Goal: Information Seeking & Learning: Check status

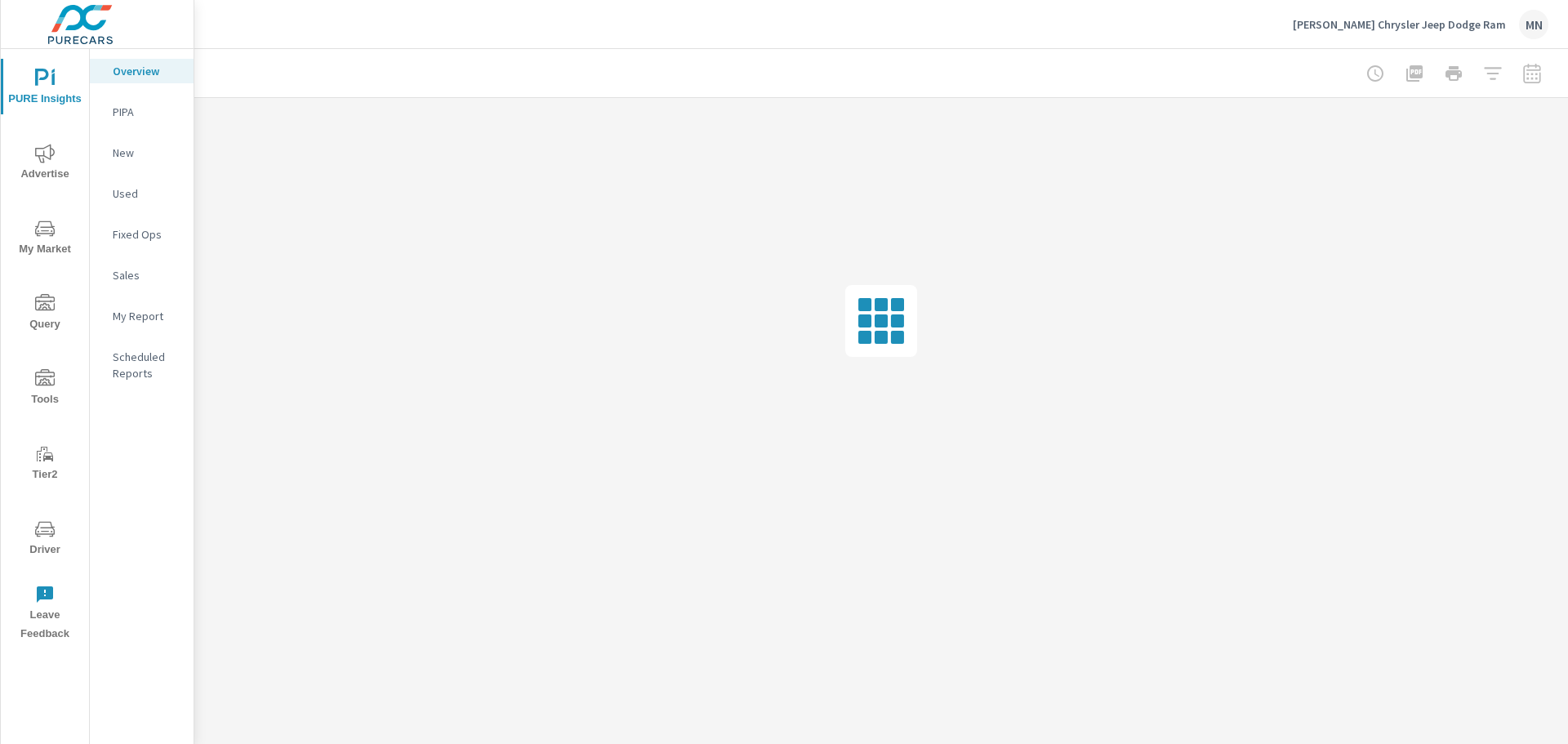
click at [42, 169] on span "Advertise" at bounding box center [45, 164] width 79 height 40
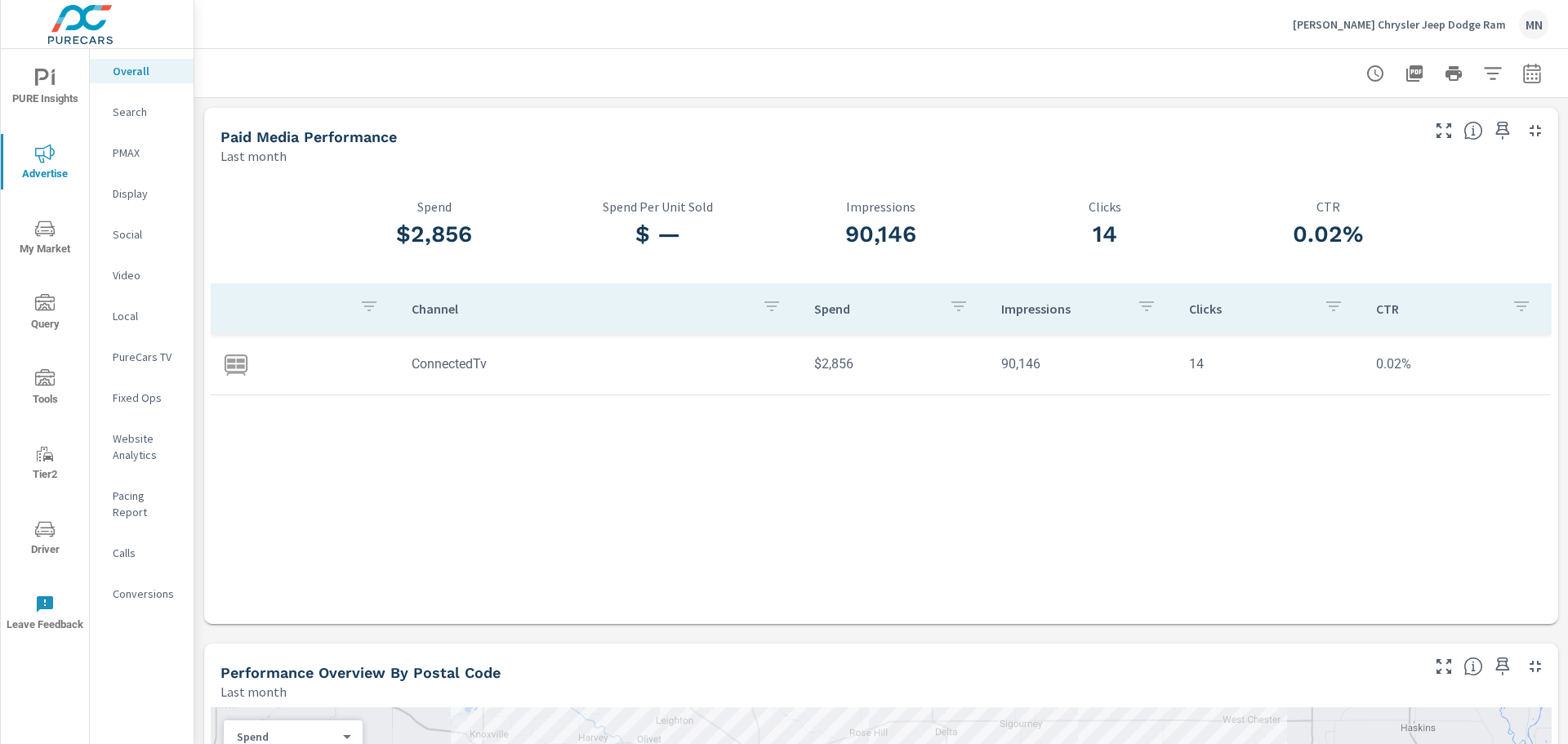
click at [144, 351] on p "PureCars TV" at bounding box center [147, 357] width 68 height 16
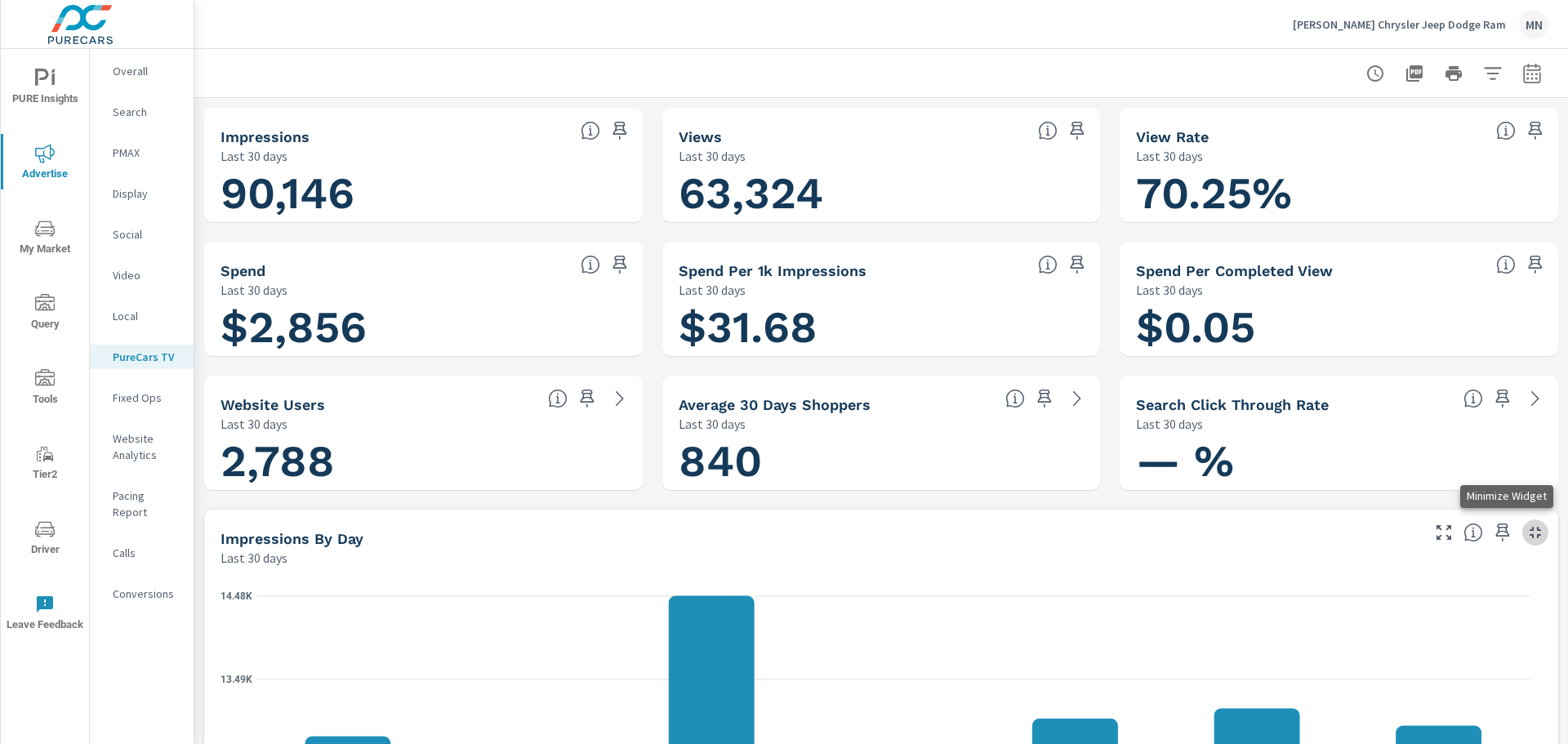
click at [1528, 533] on icon "button" at bounding box center [1535, 532] width 19 height 19
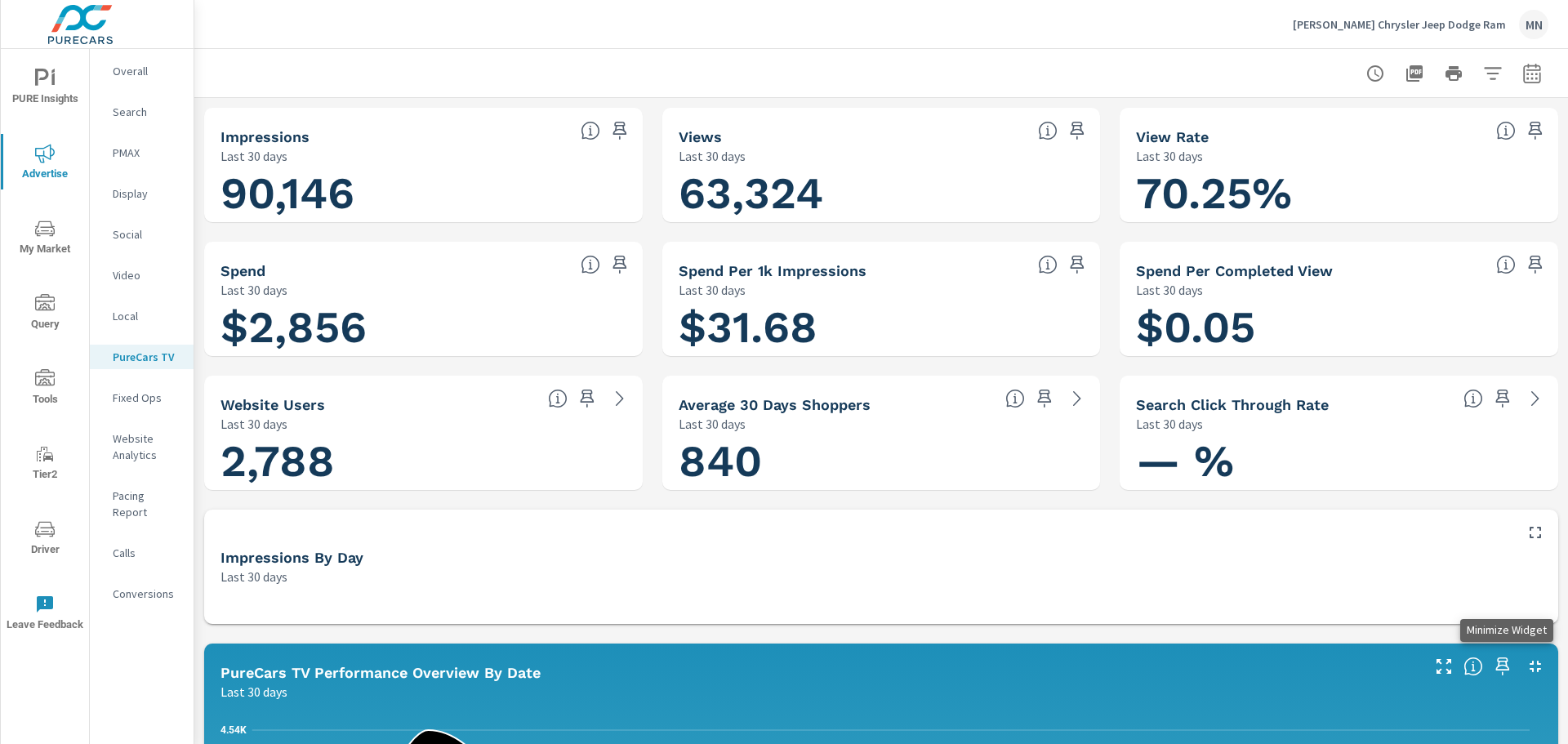
click at [1526, 666] on icon "button" at bounding box center [1535, 666] width 19 height 19
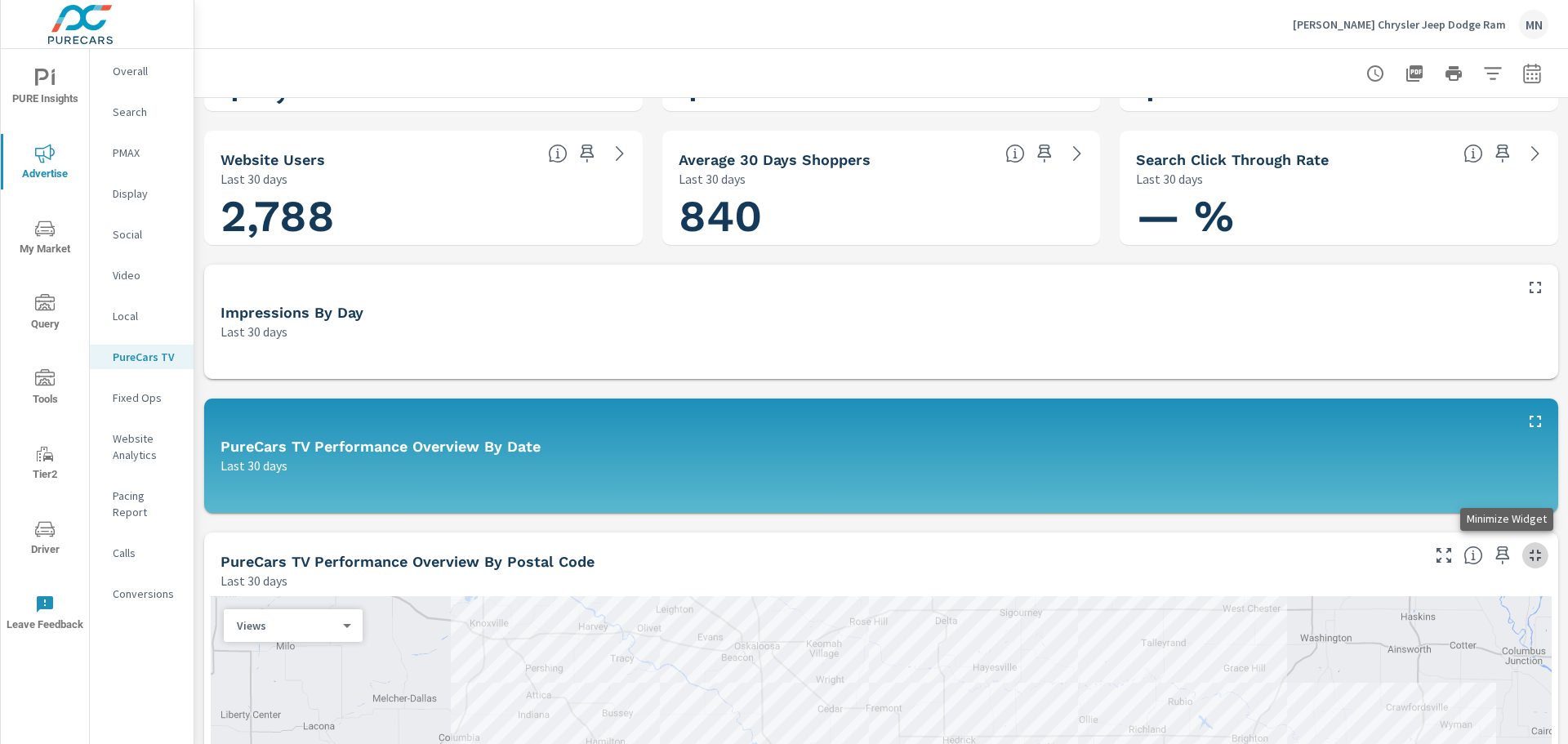
click at [1522, 543] on button "button" at bounding box center [1535, 555] width 26 height 26
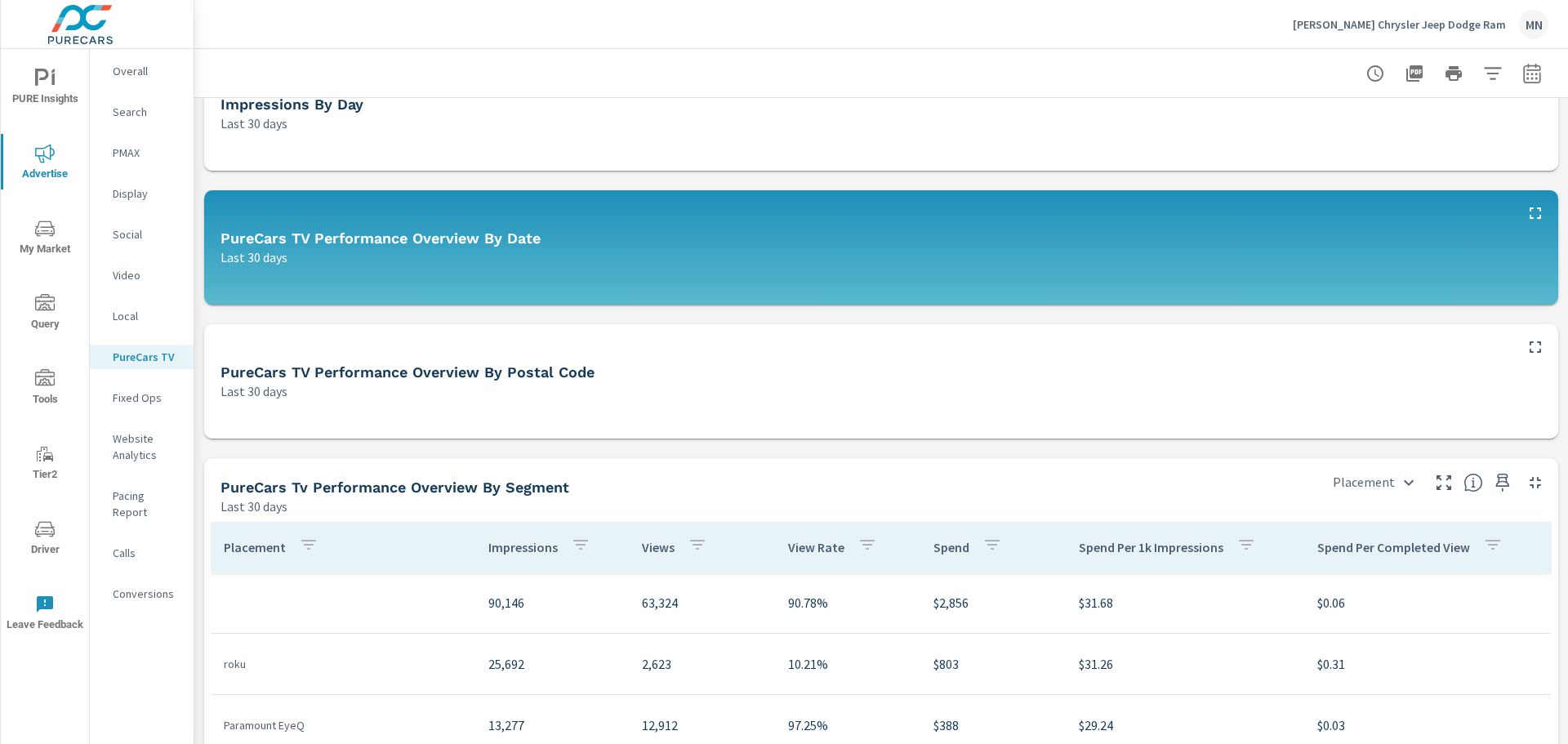
scroll to position [490, 0]
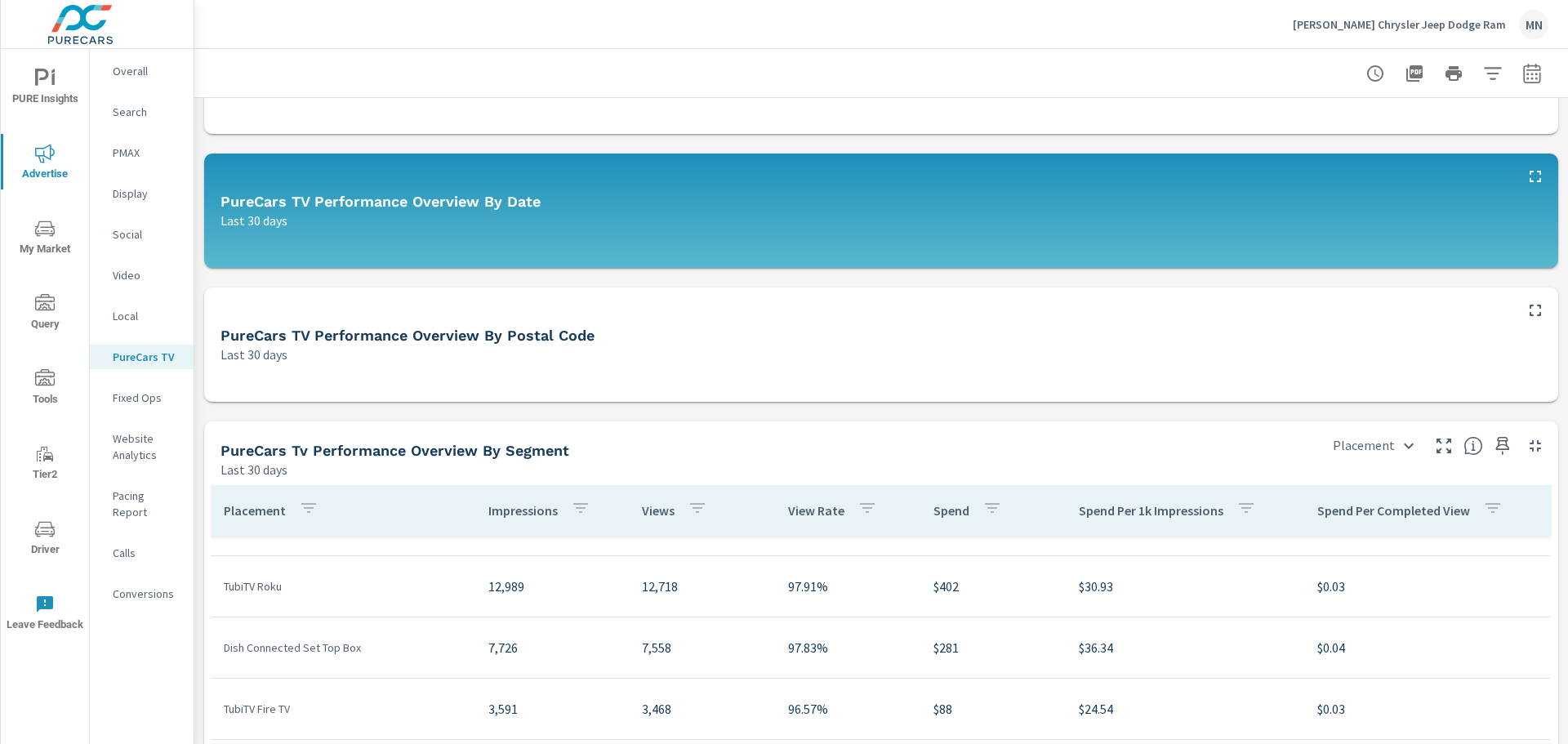
scroll to position [88, 0]
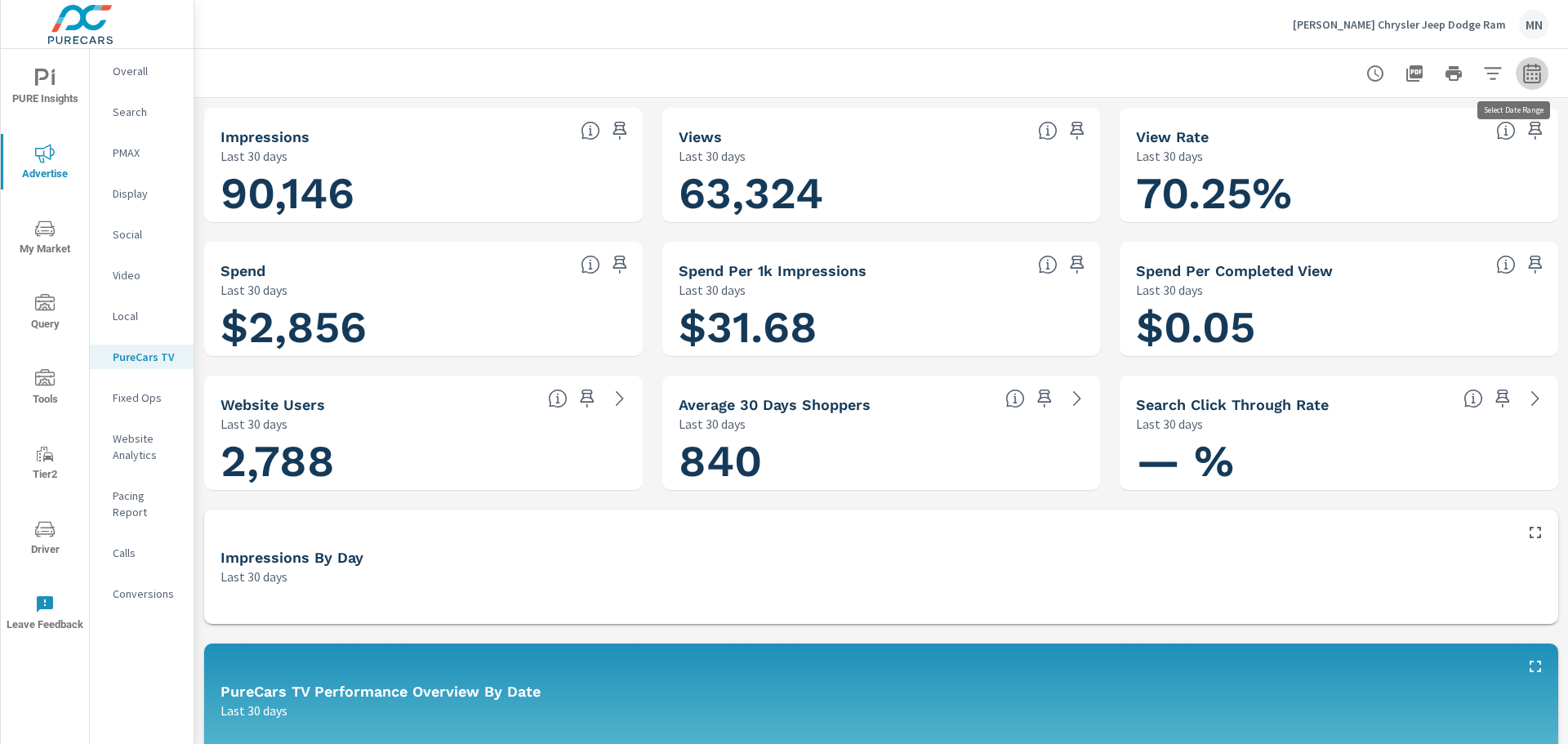
click at [1525, 76] on icon "button" at bounding box center [1532, 73] width 19 height 19
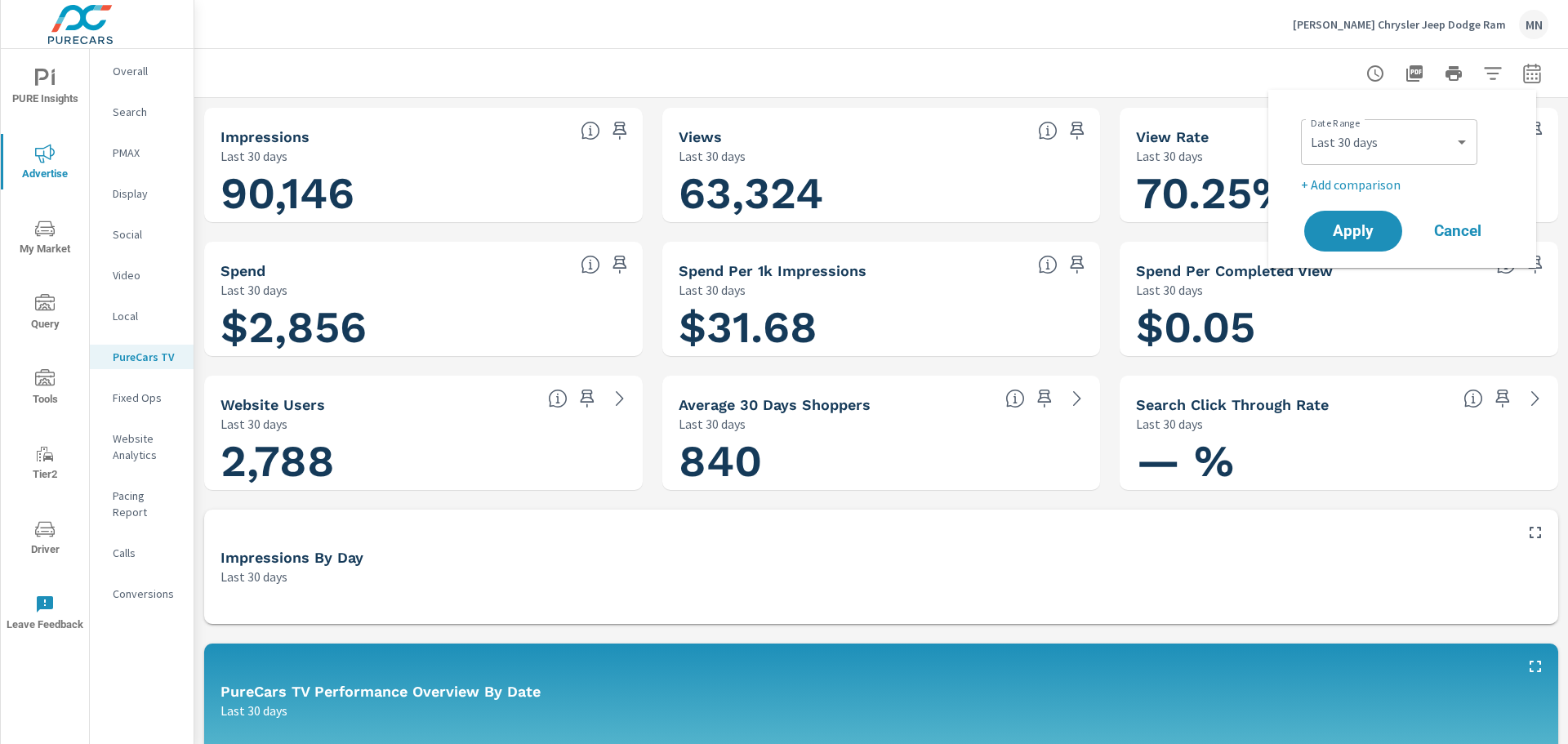
click at [1382, 164] on div "Custom Yesterday Last week Last 7 days Last 14 days Last 30 days Last 45 days L…" at bounding box center [1389, 142] width 176 height 46
click at [1386, 141] on select "Custom Yesterday Last week Last 7 days Last 14 days Last 30 days Last 45 days L…" at bounding box center [1388, 142] width 163 height 33
click at [1307, 125] on select "Custom Yesterday Last week Last 7 days Last 14 days Last 30 days Last 45 days L…" at bounding box center [1388, 142] width 163 height 33
select select "custom"
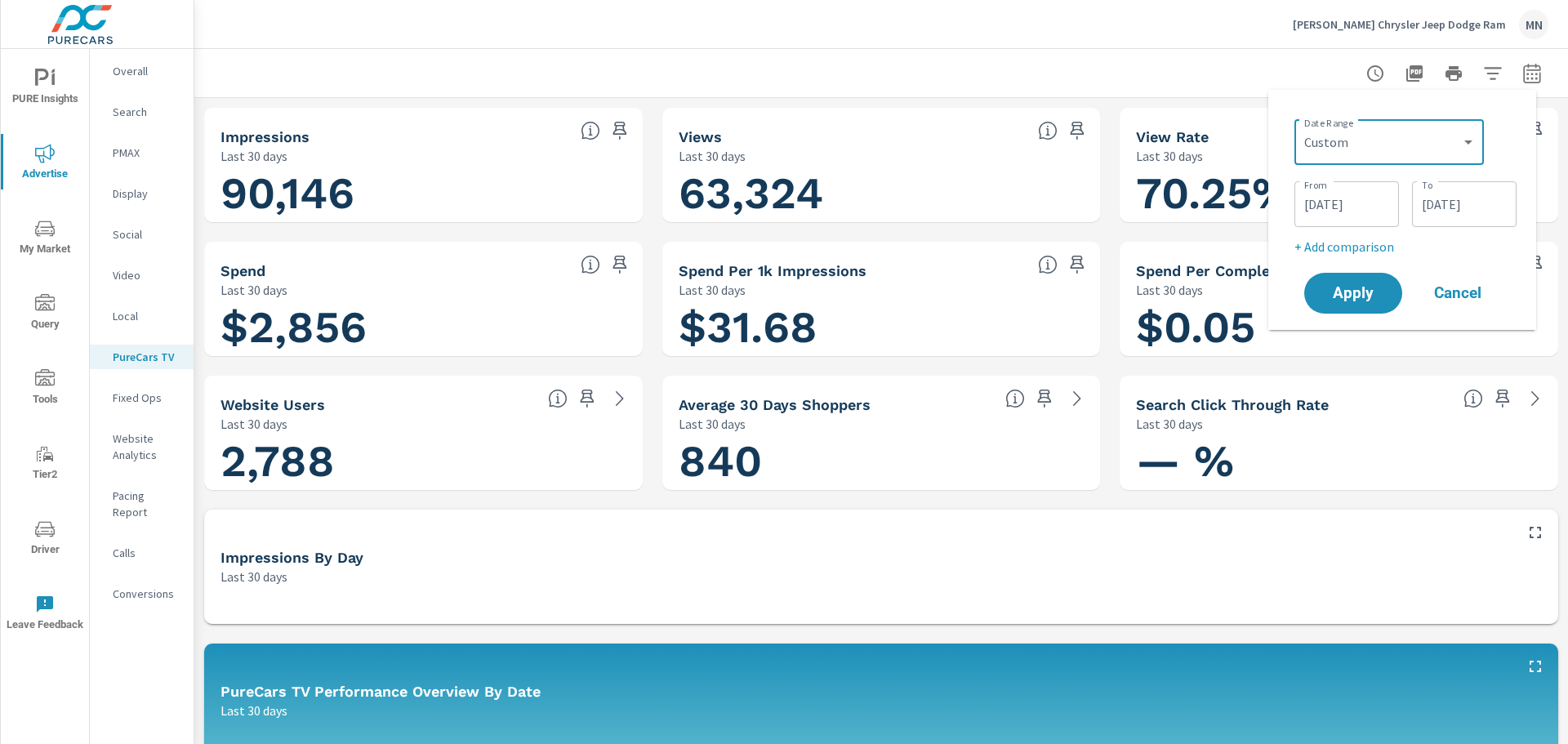
click at [1349, 202] on input "09/07/2025" at bounding box center [1347, 204] width 91 height 33
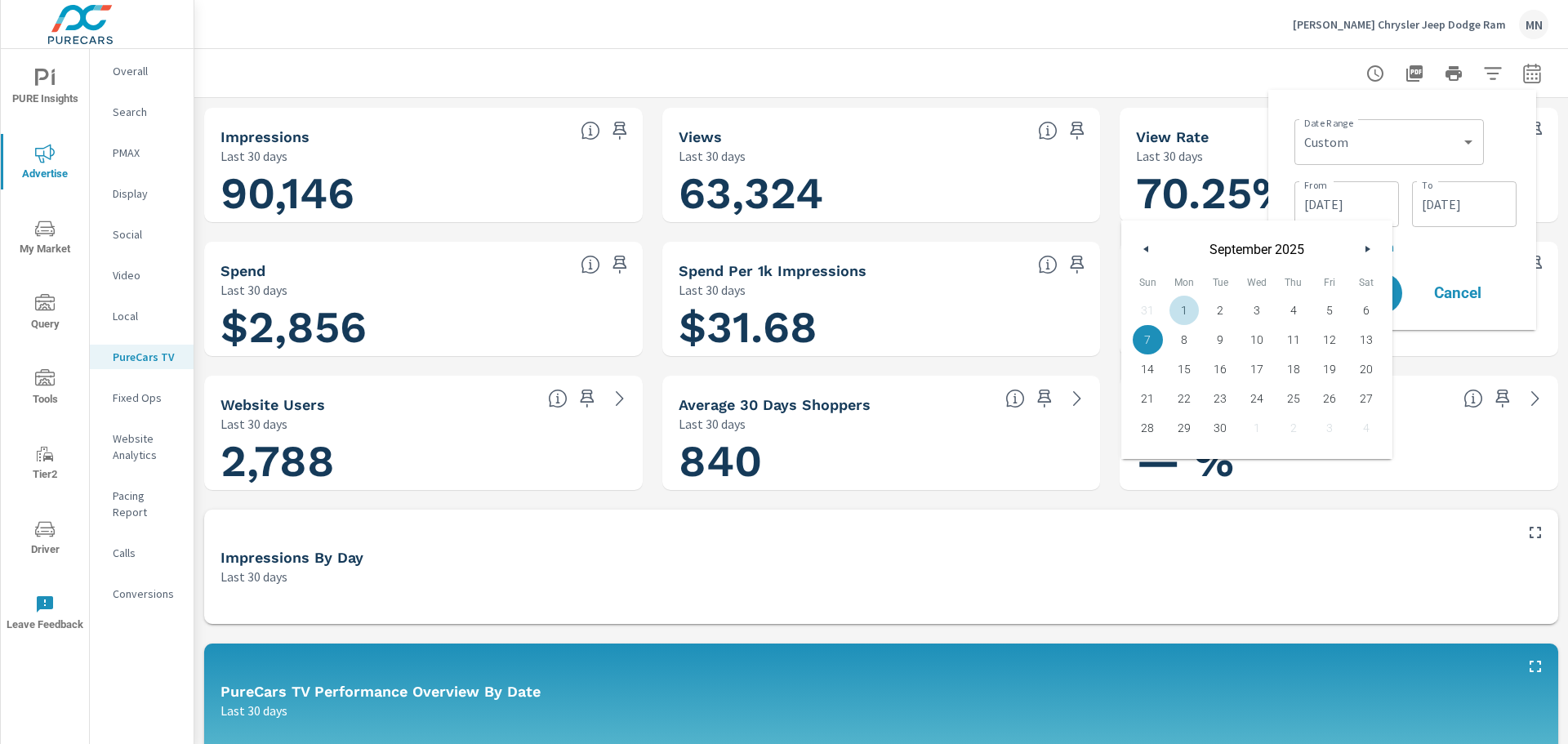
click at [1176, 319] on span "1" at bounding box center [1184, 310] width 36 height 21
type input "09/01/2025"
click at [1440, 203] on input "10/06/2025" at bounding box center [1464, 204] width 91 height 33
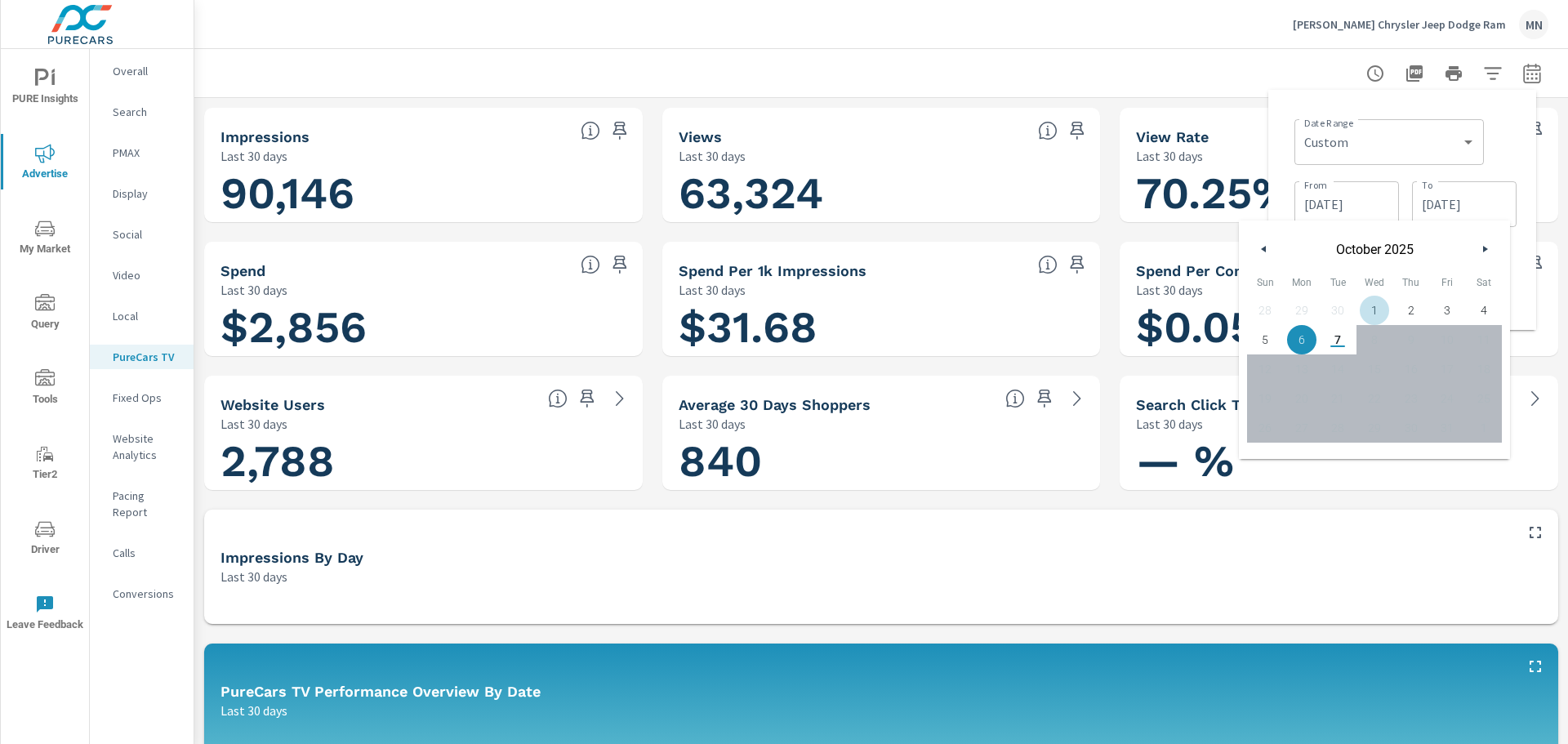
click at [1257, 250] on button "button" at bounding box center [1264, 248] width 19 height 19
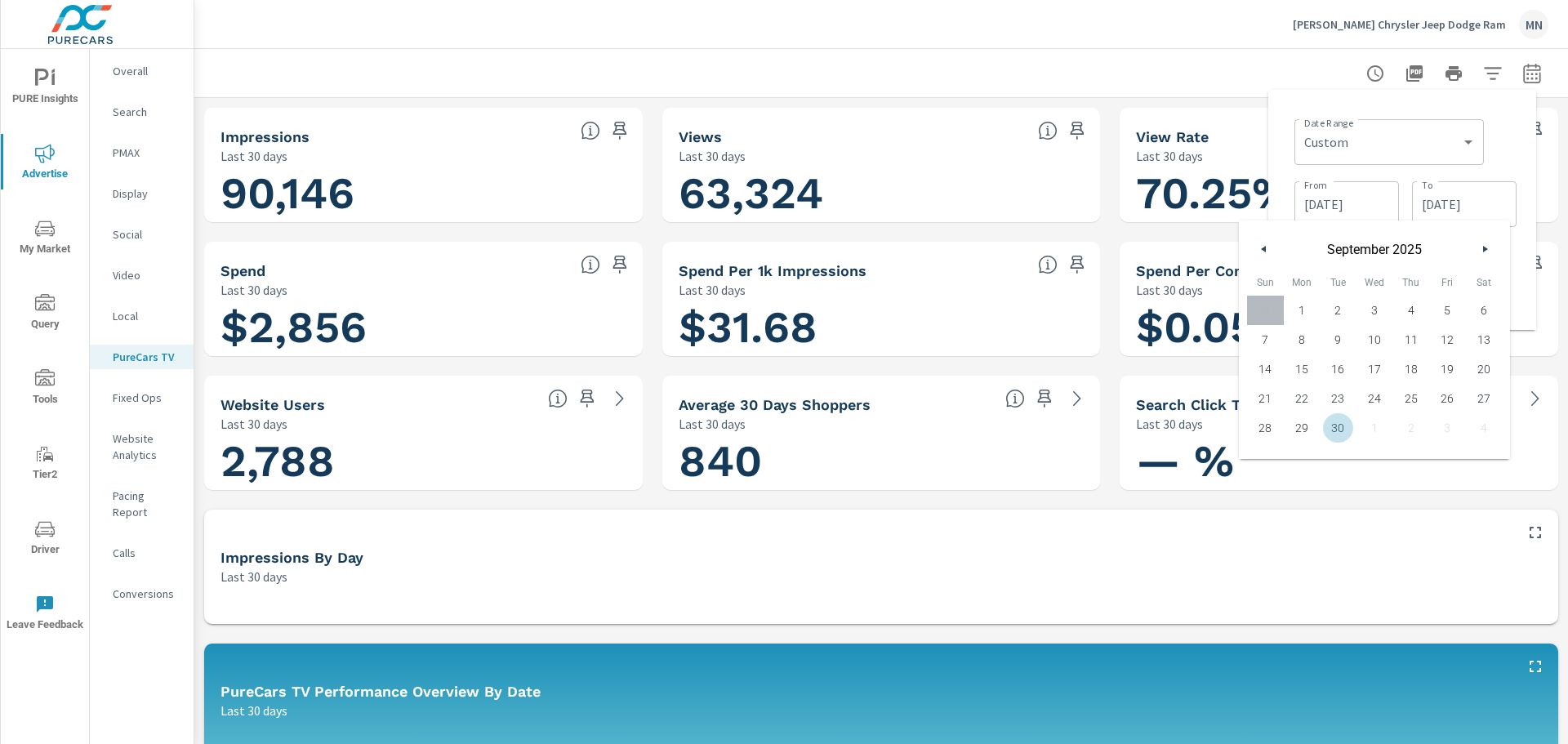
click at [1342, 428] on span "30" at bounding box center [1338, 428] width 36 height 21
type input "09/30/2025"
click at [1280, 109] on div "Date Range Custom Yesterday Last week Last 7 days Last 14 days Last 30 days Las…" at bounding box center [1402, 209] width 268 height 240
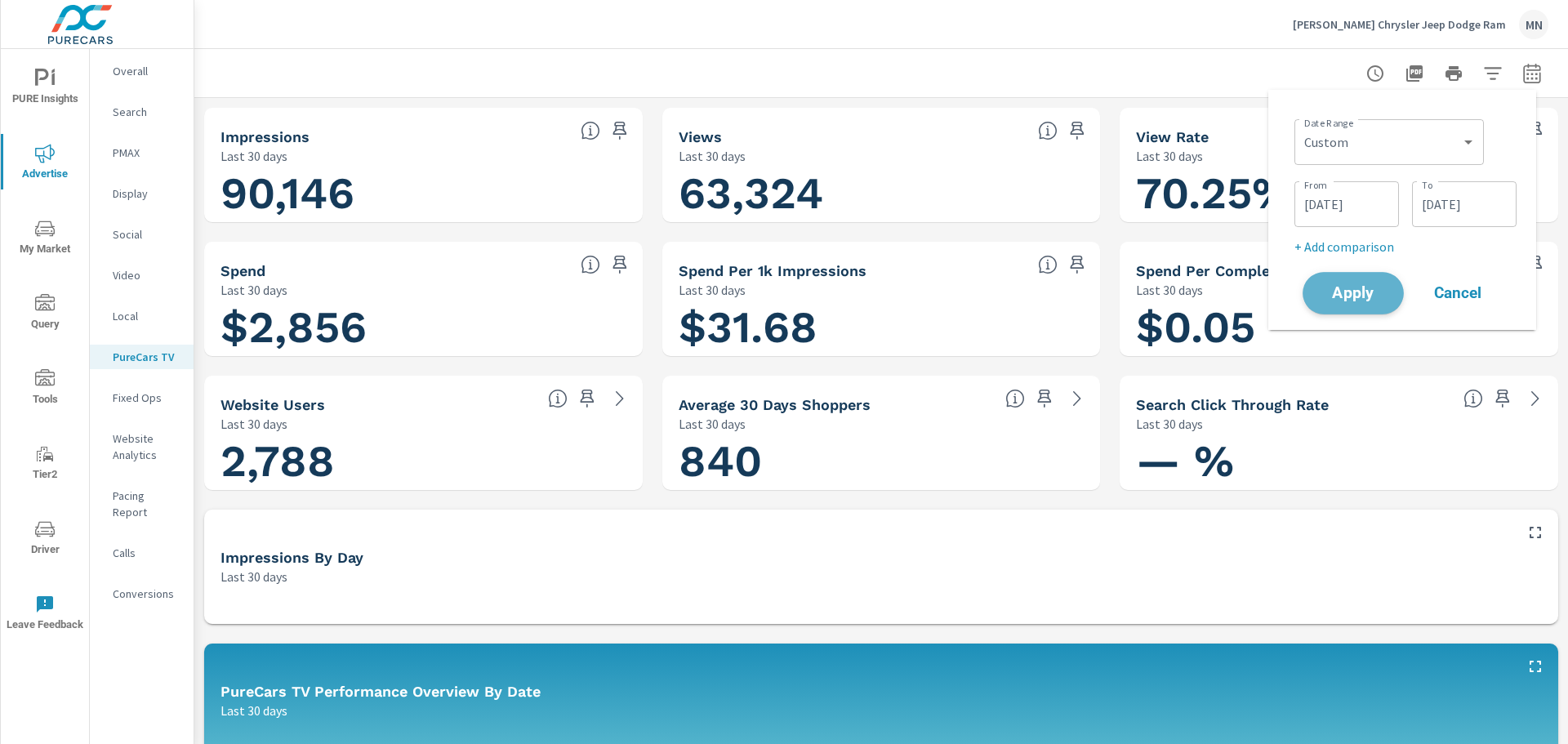
click at [1350, 302] on span "Apply" at bounding box center [1353, 293] width 67 height 15
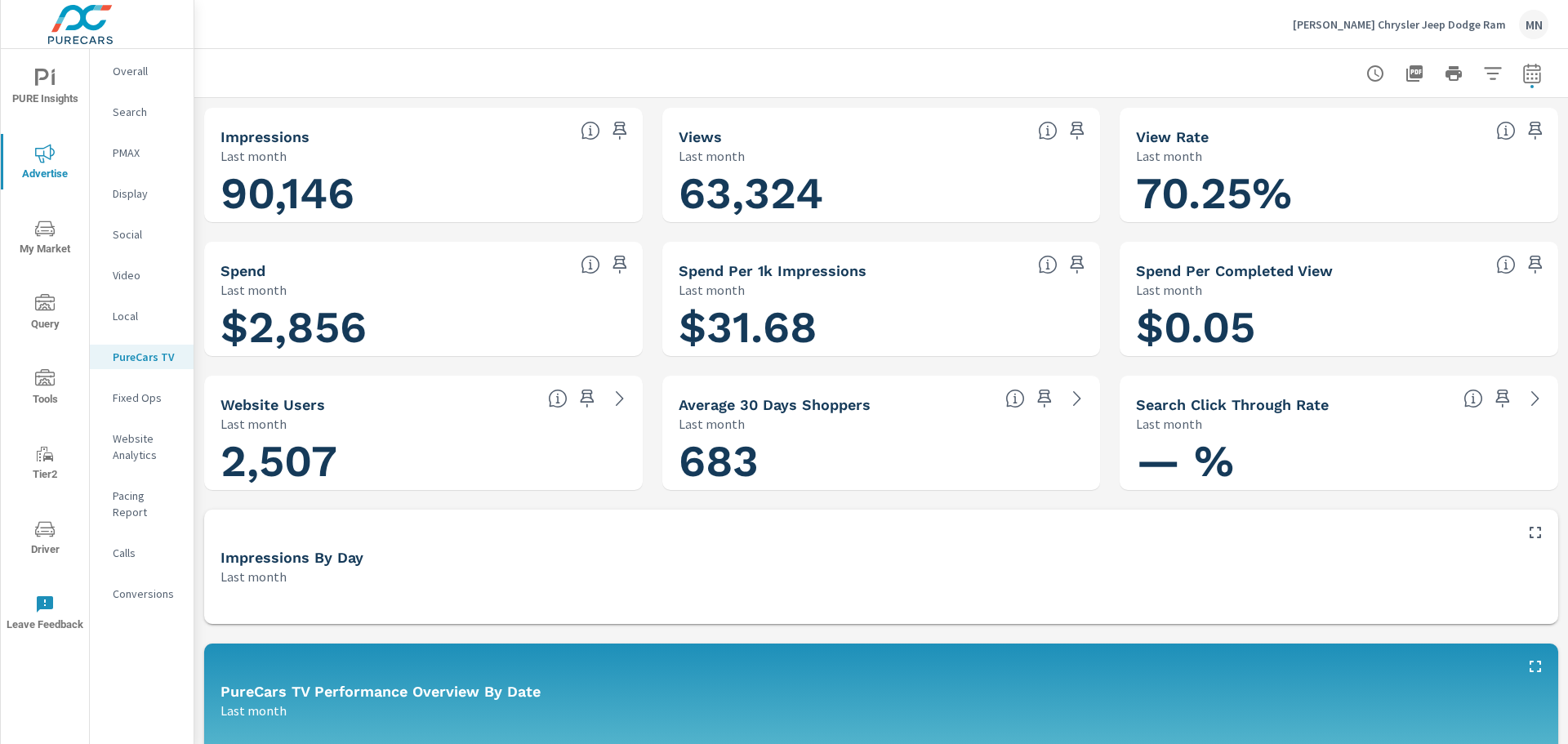
click at [127, 266] on div "Video" at bounding box center [141, 275] width 103 height 25
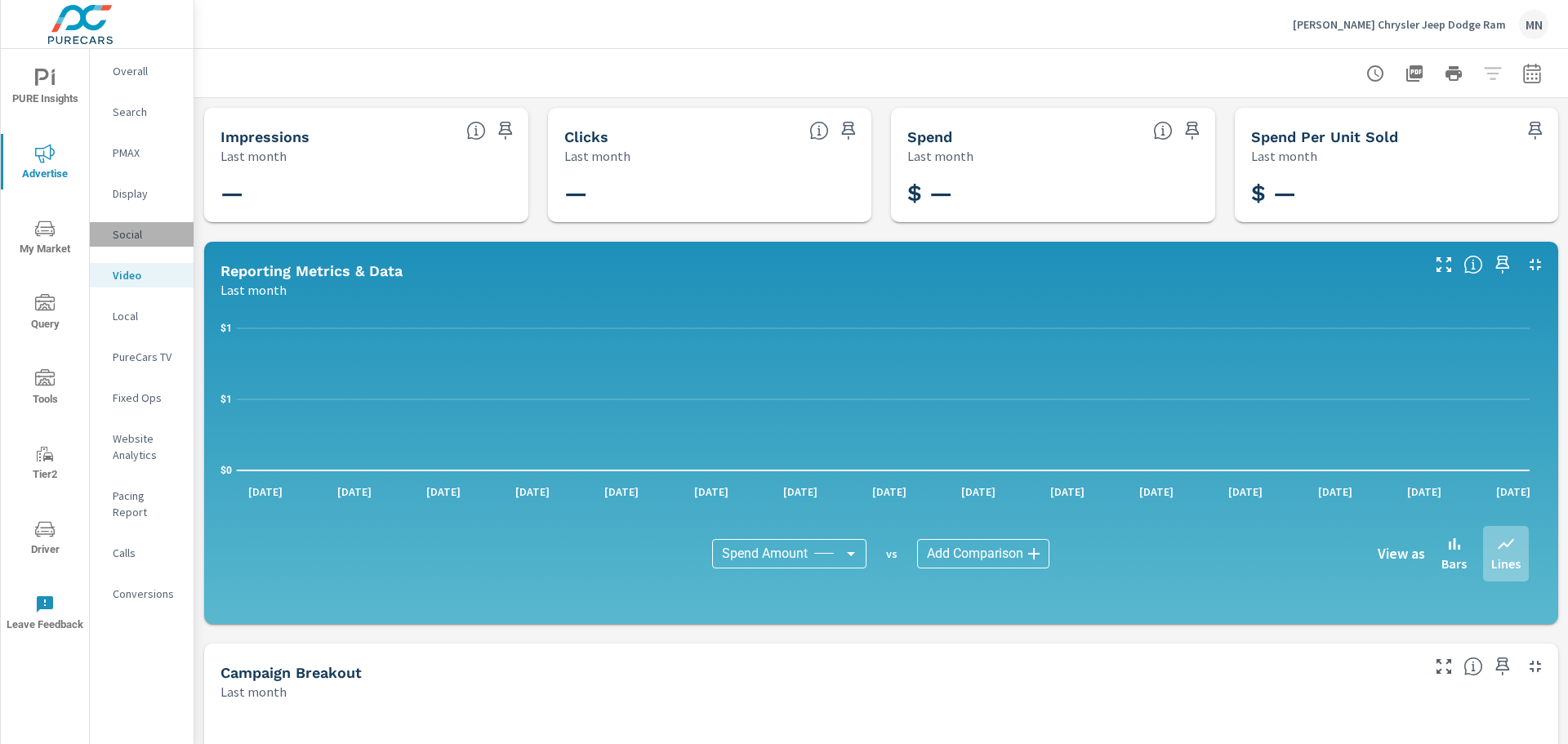
click at [130, 225] on div "Social" at bounding box center [141, 234] width 103 height 25
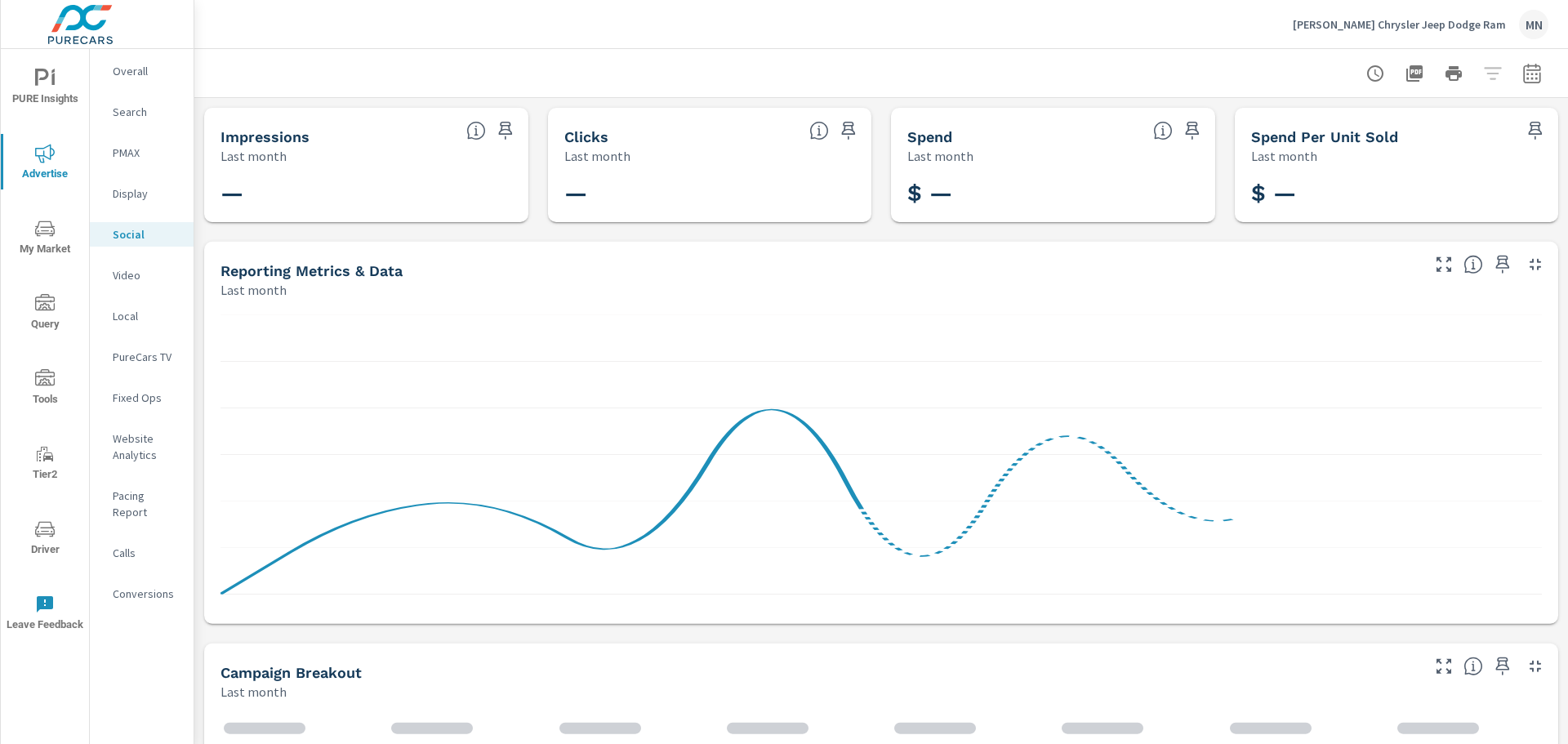
click at [136, 192] on p "Display" at bounding box center [147, 193] width 68 height 16
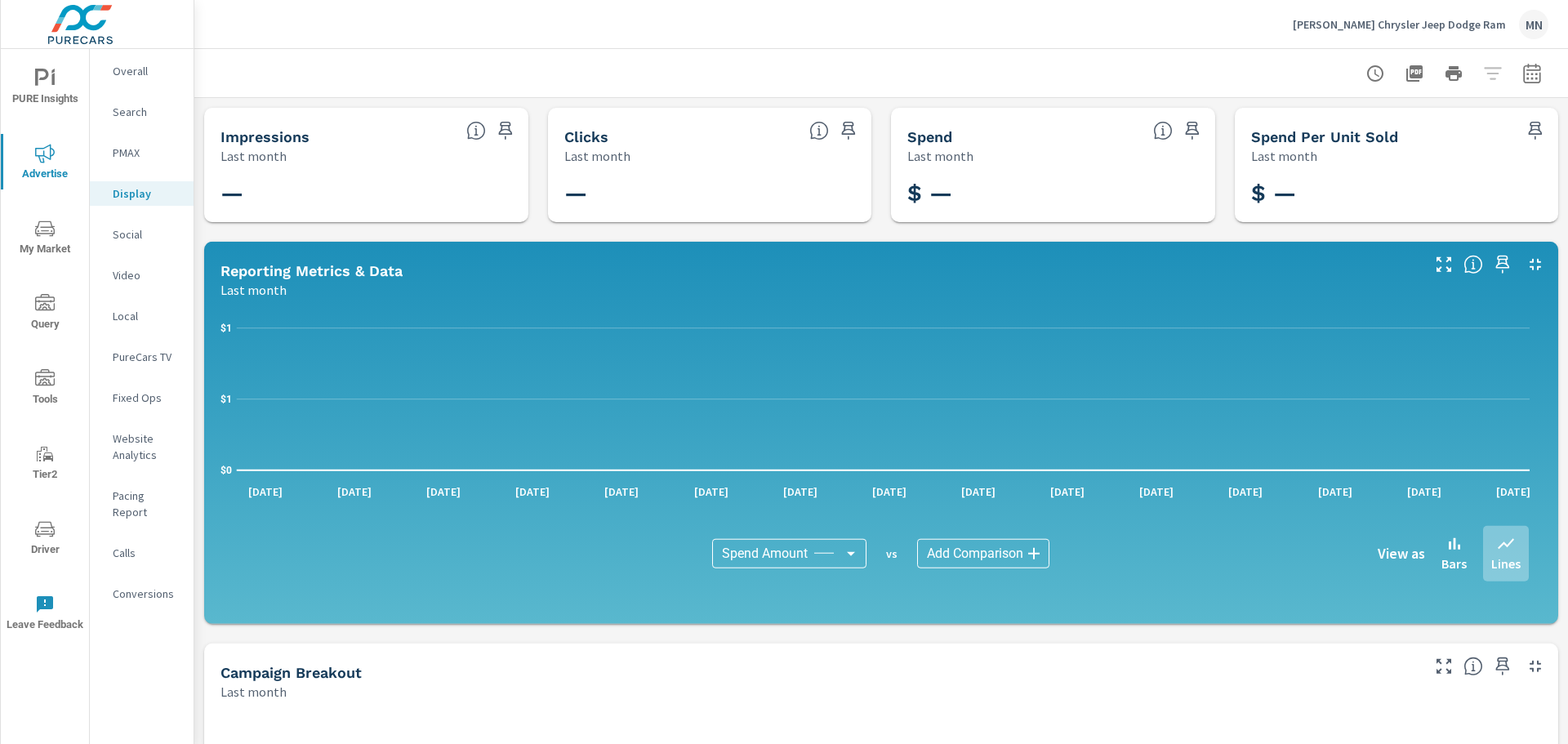
click at [134, 151] on p "PMAX" at bounding box center [147, 153] width 68 height 16
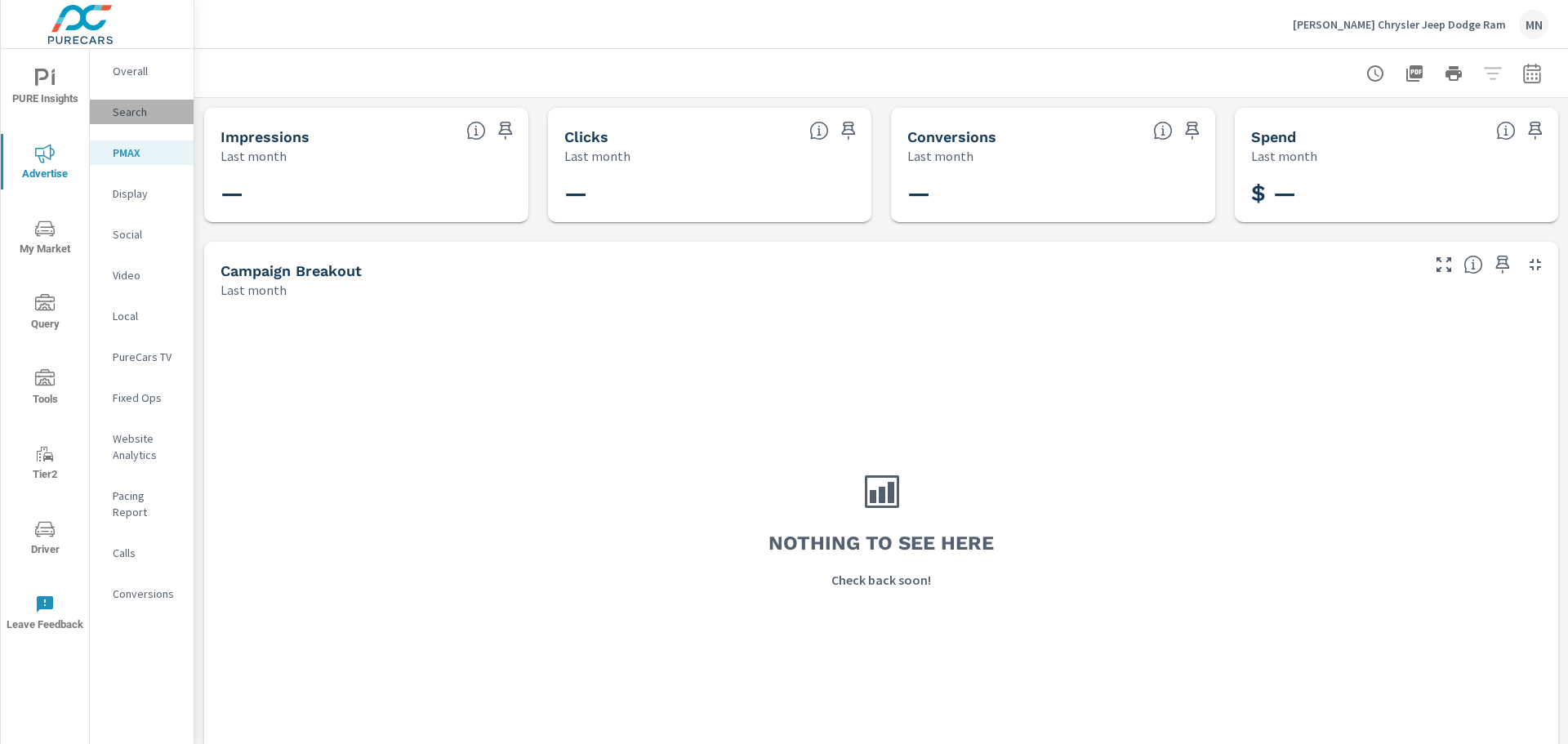
click at [135, 116] on p "Search" at bounding box center [147, 111] width 68 height 16
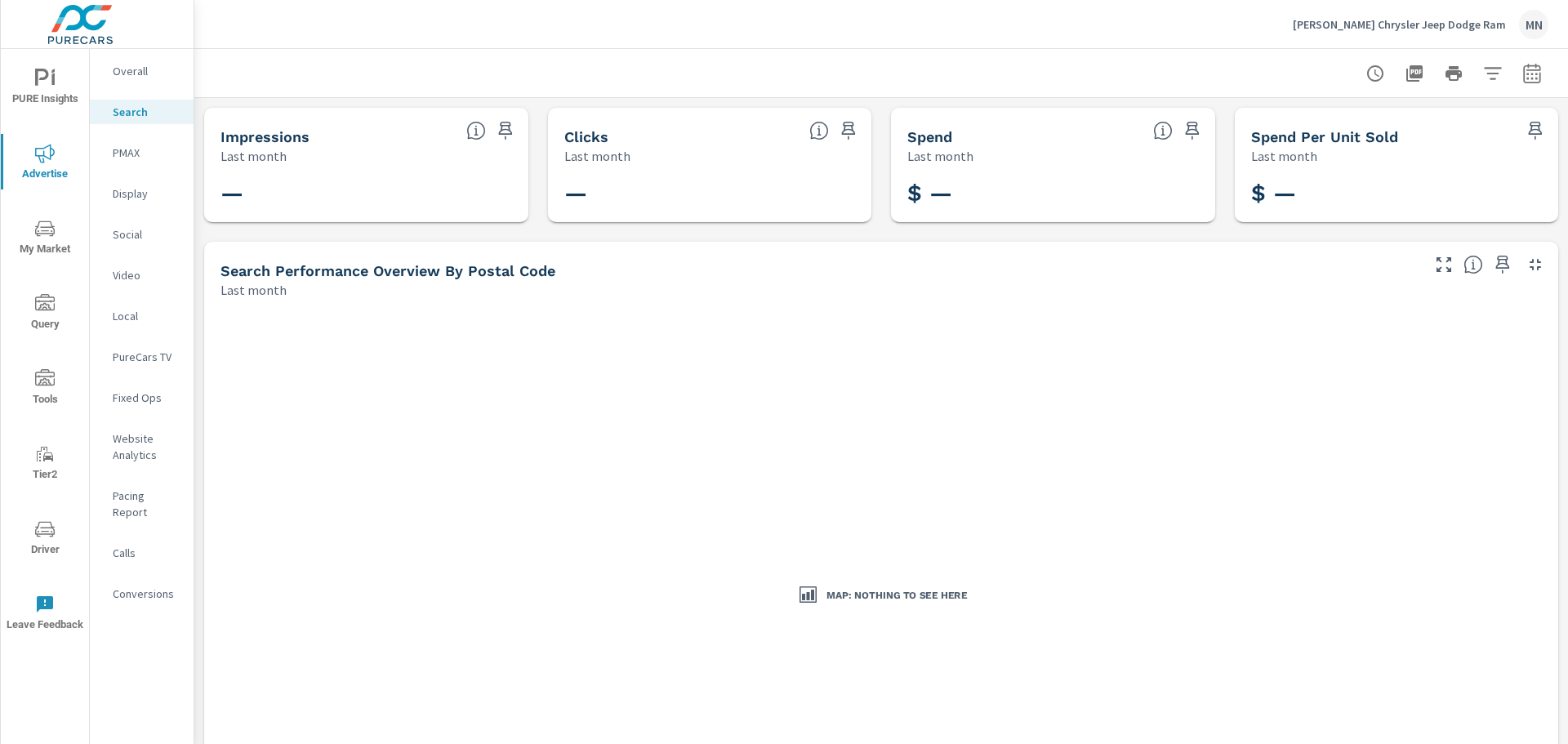
click at [136, 358] on p "PureCars TV" at bounding box center [147, 357] width 68 height 16
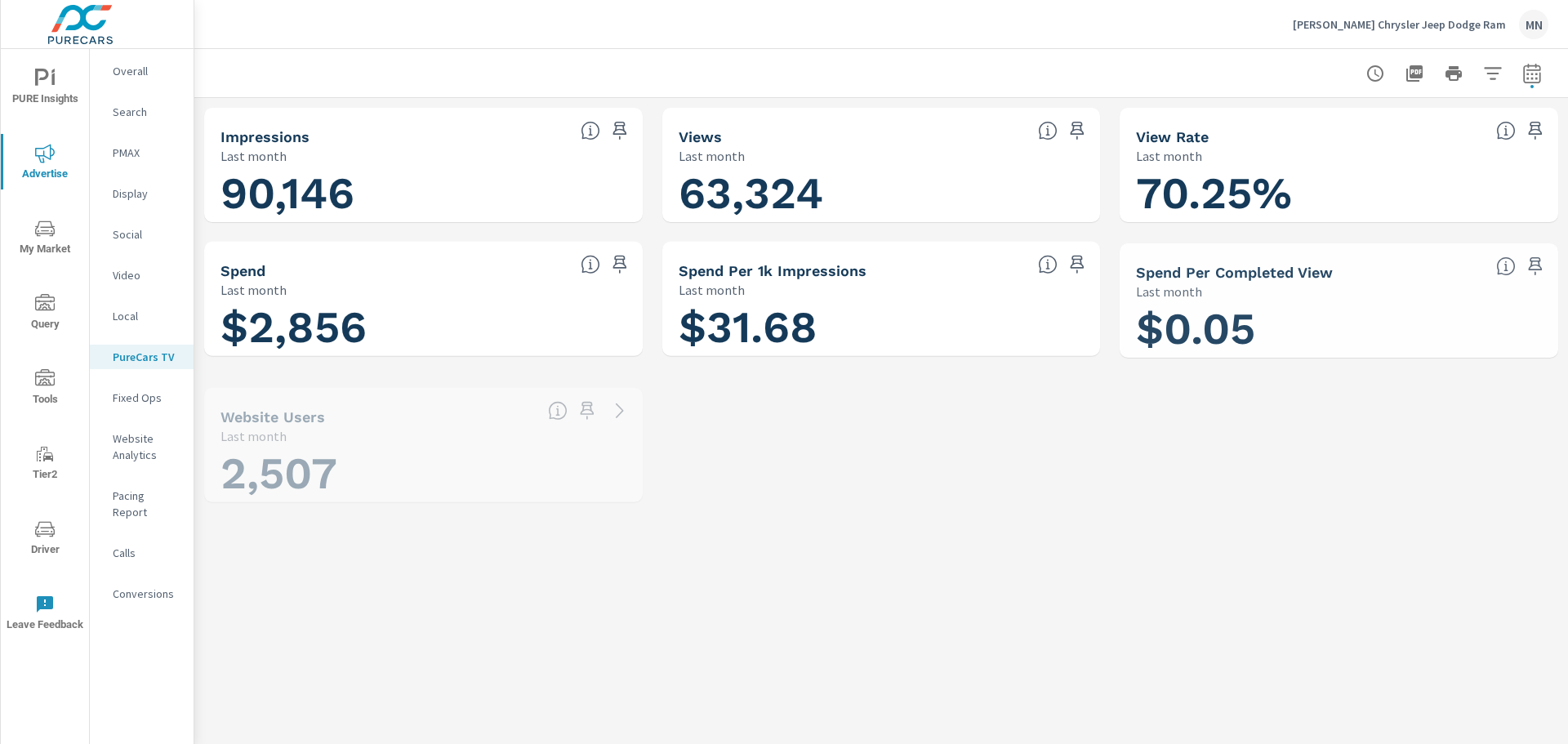
click at [1396, 26] on p "[PERSON_NAME] Chrysler Jeep Dodge Ram" at bounding box center [1399, 24] width 213 height 14
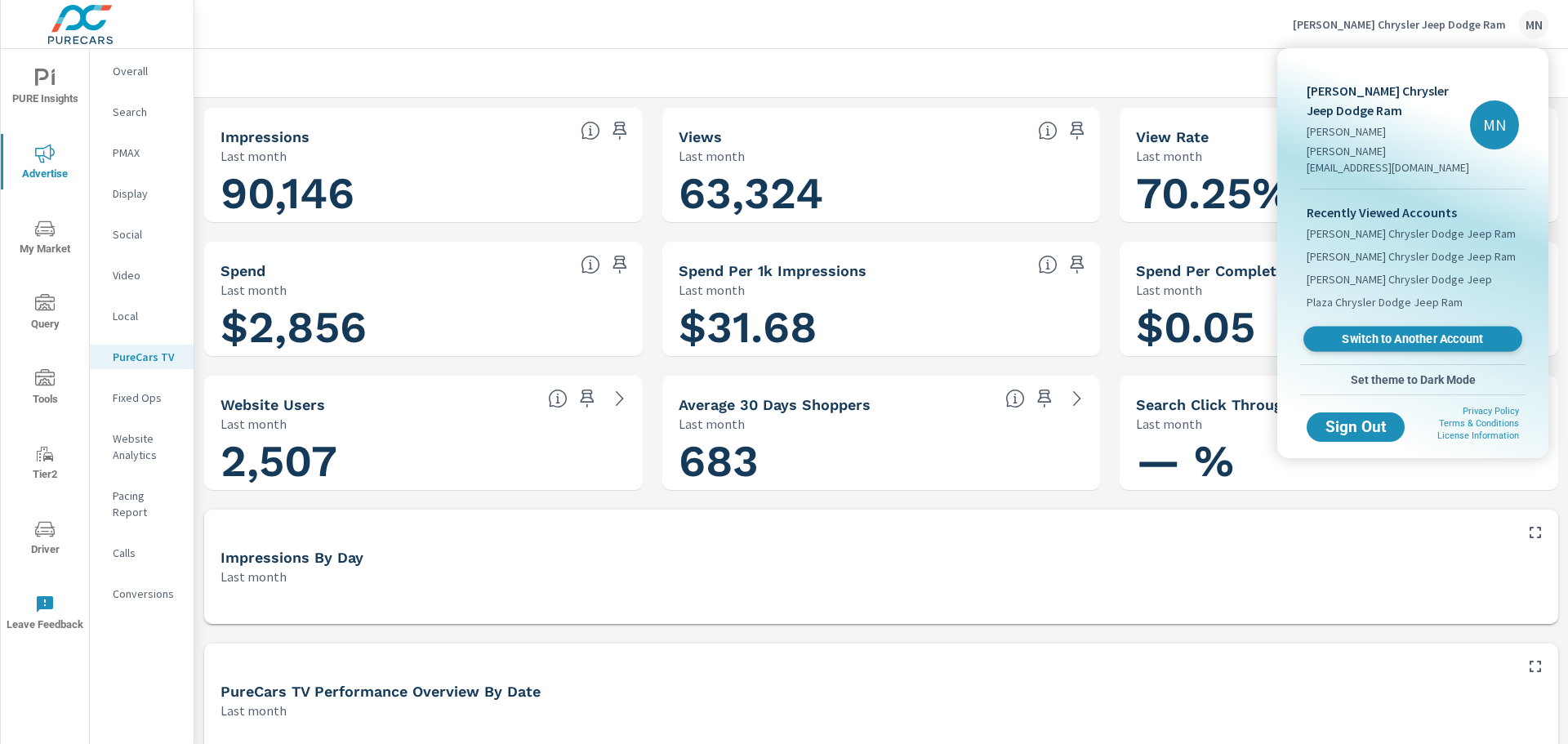
click at [1401, 331] on span "Switch to Another Account" at bounding box center [1412, 339] width 200 height 15
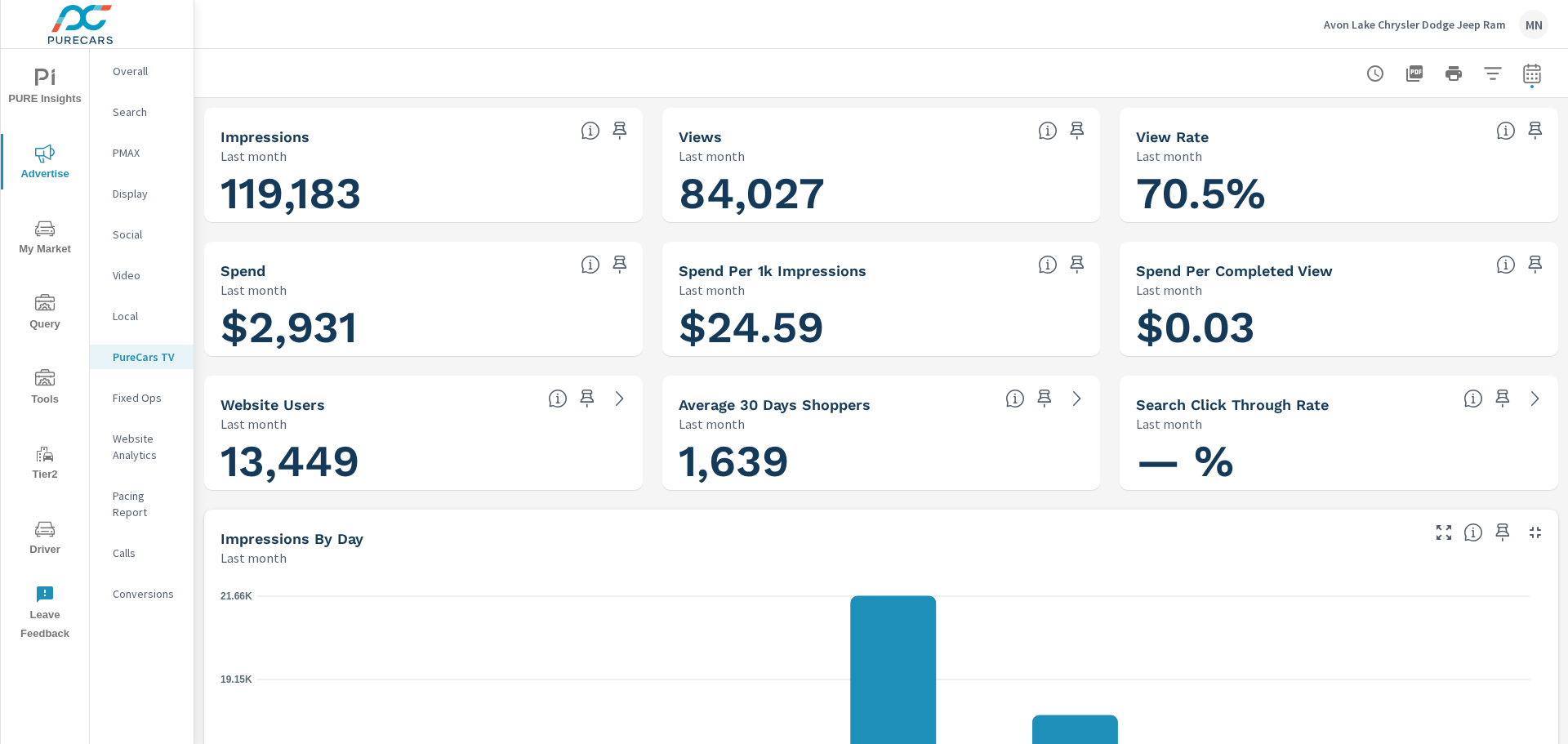
click at [1526, 534] on icon "button" at bounding box center [1535, 532] width 19 height 19
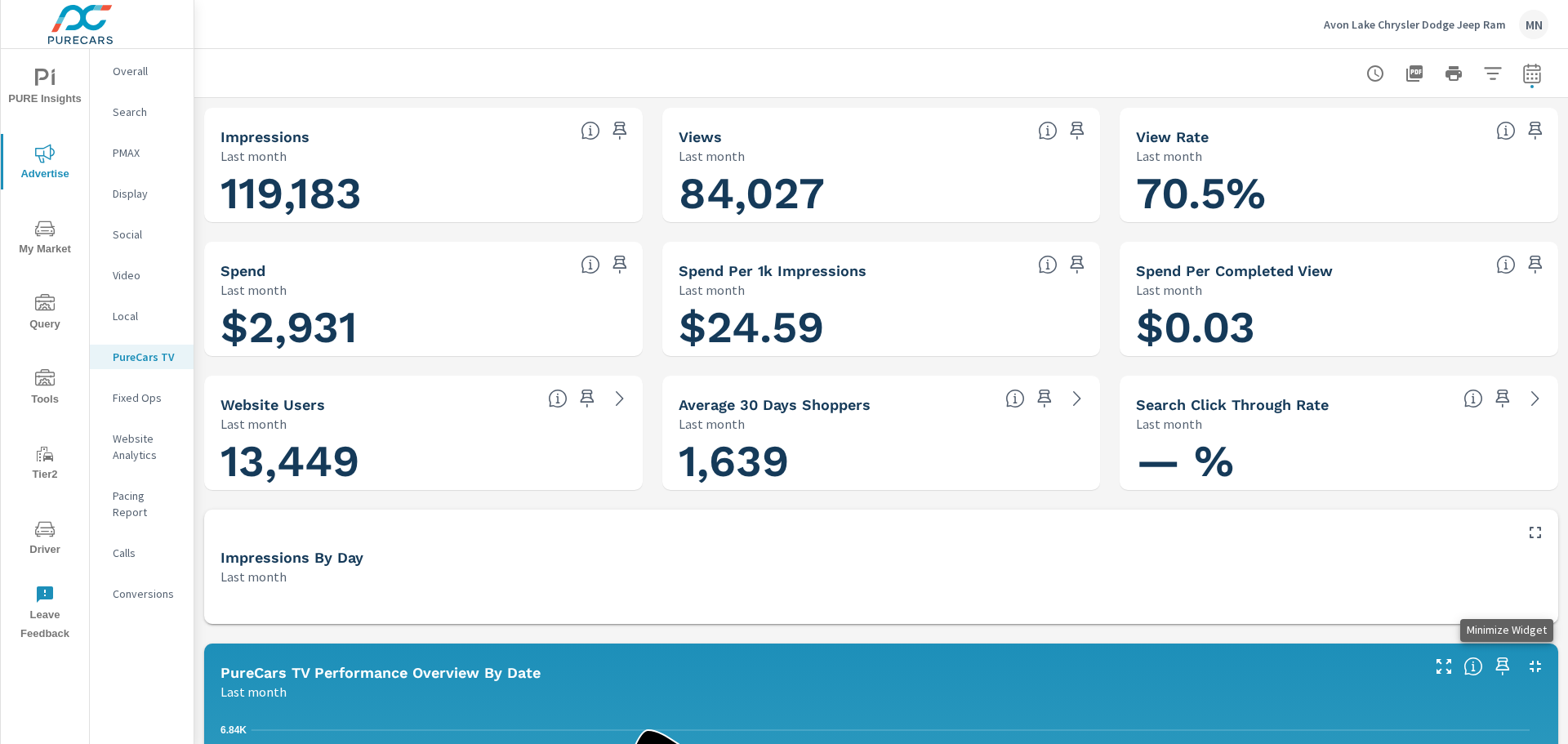
click at [1526, 664] on icon "button" at bounding box center [1535, 666] width 19 height 19
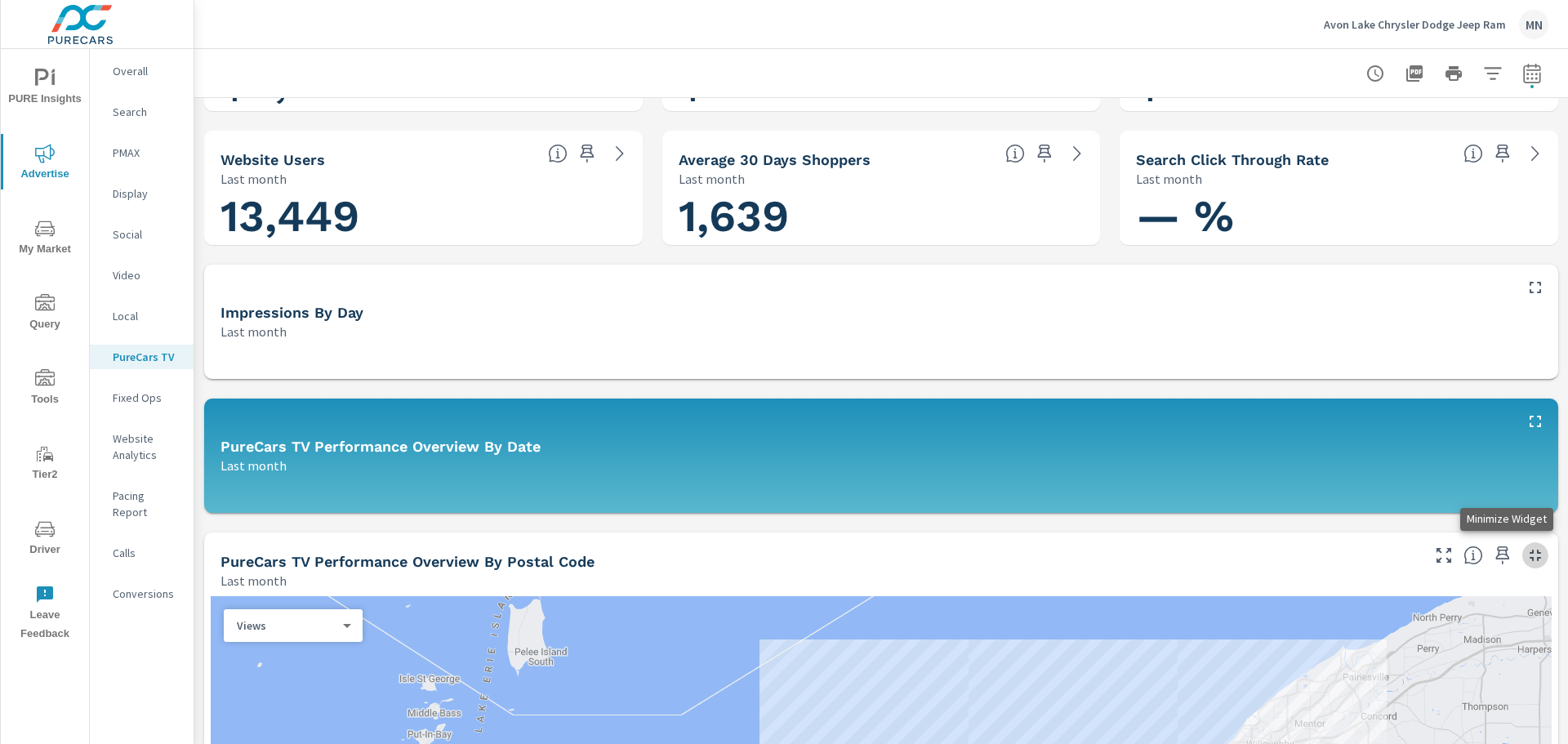
click at [1526, 546] on icon "button" at bounding box center [1535, 555] width 19 height 19
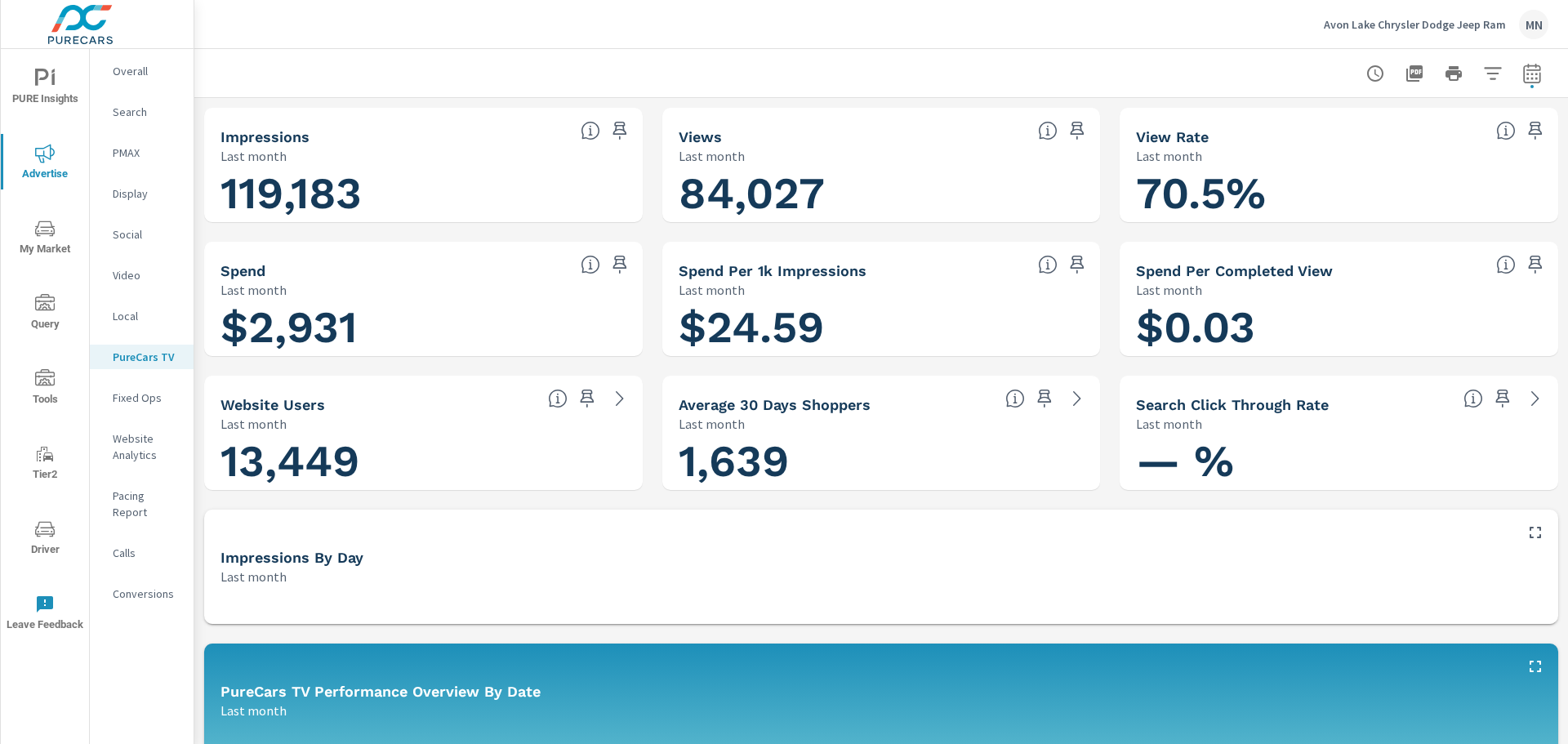
click at [141, 316] on p "Local" at bounding box center [147, 315] width 68 height 16
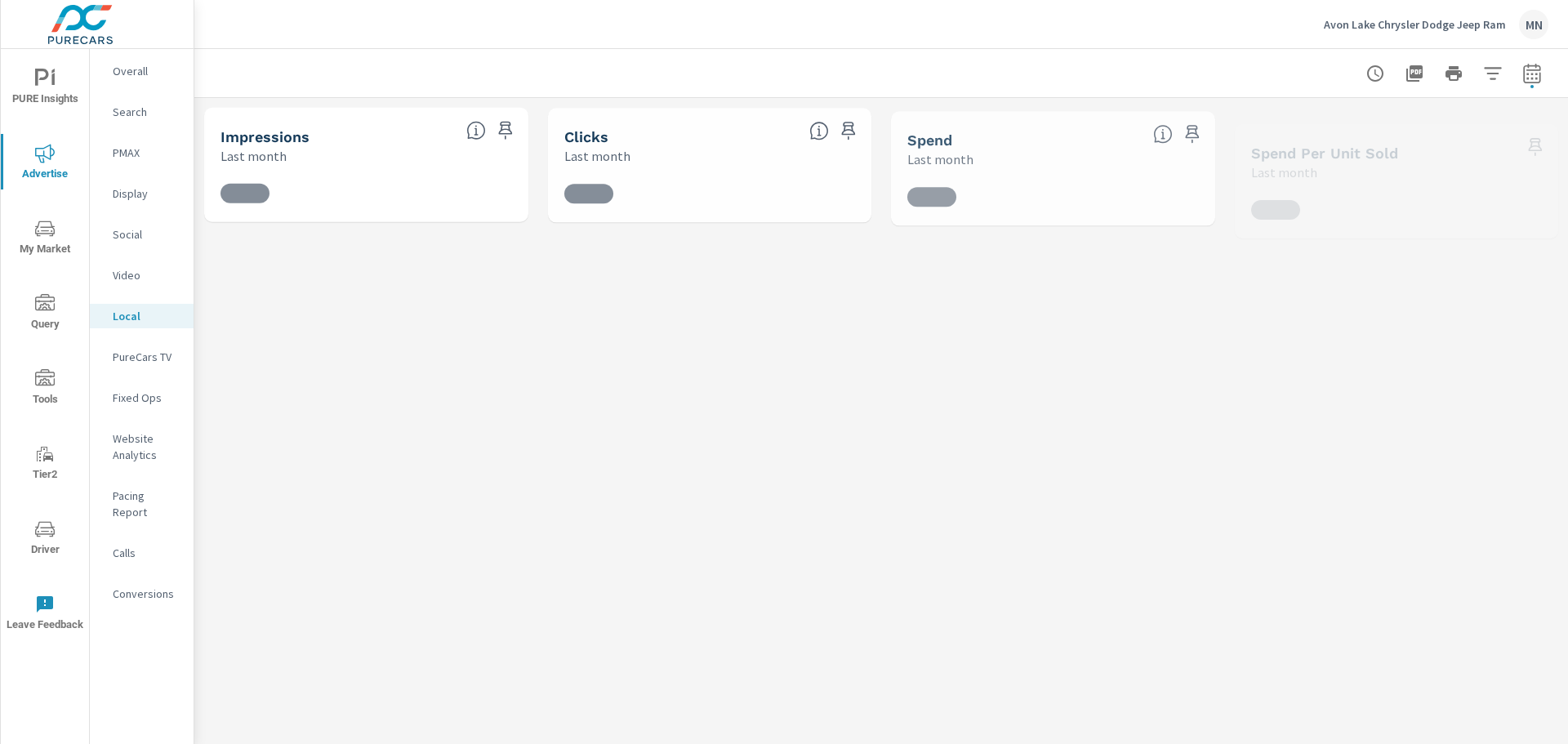
click at [141, 279] on p "Video" at bounding box center [147, 275] width 68 height 16
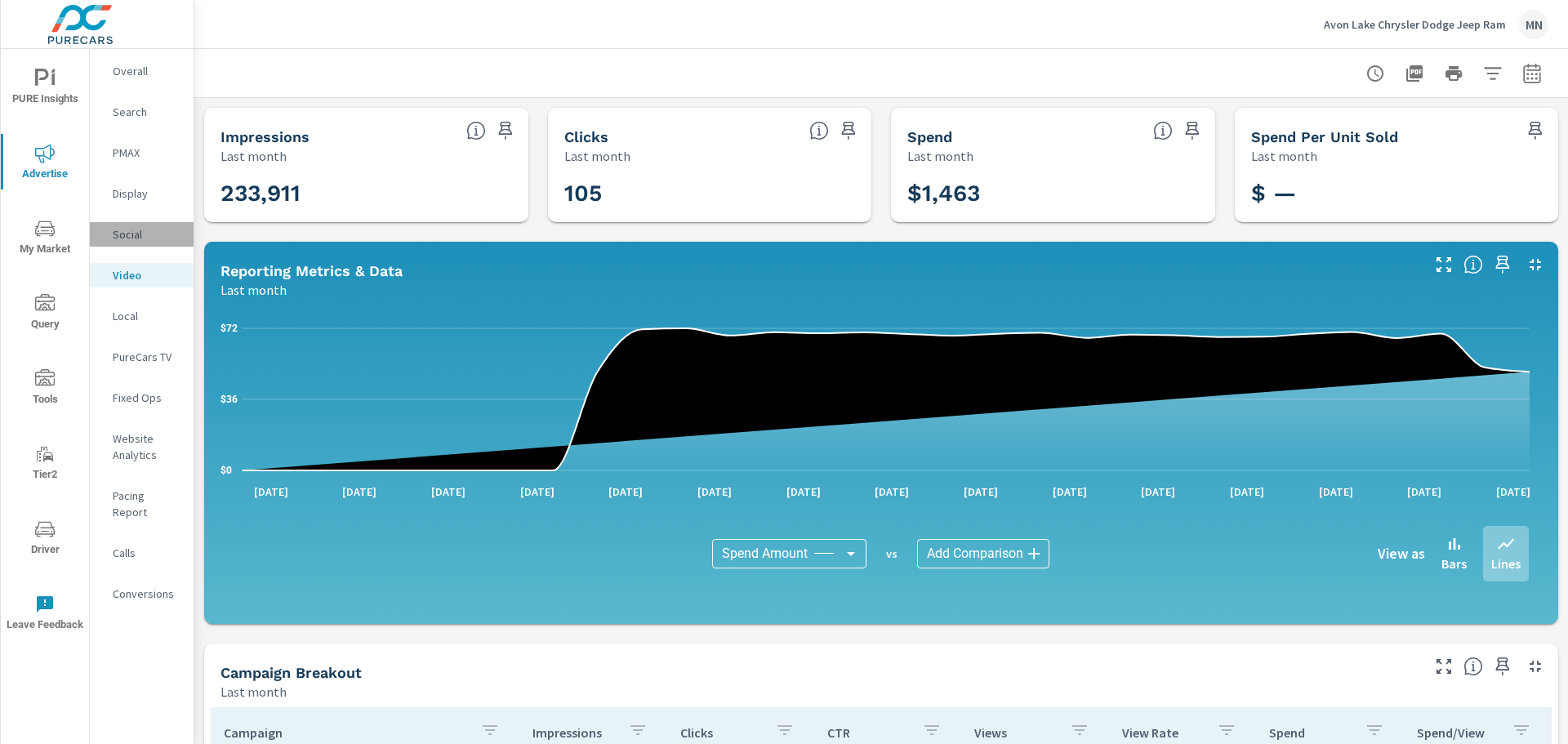
click at [139, 232] on p "Social" at bounding box center [147, 234] width 68 height 16
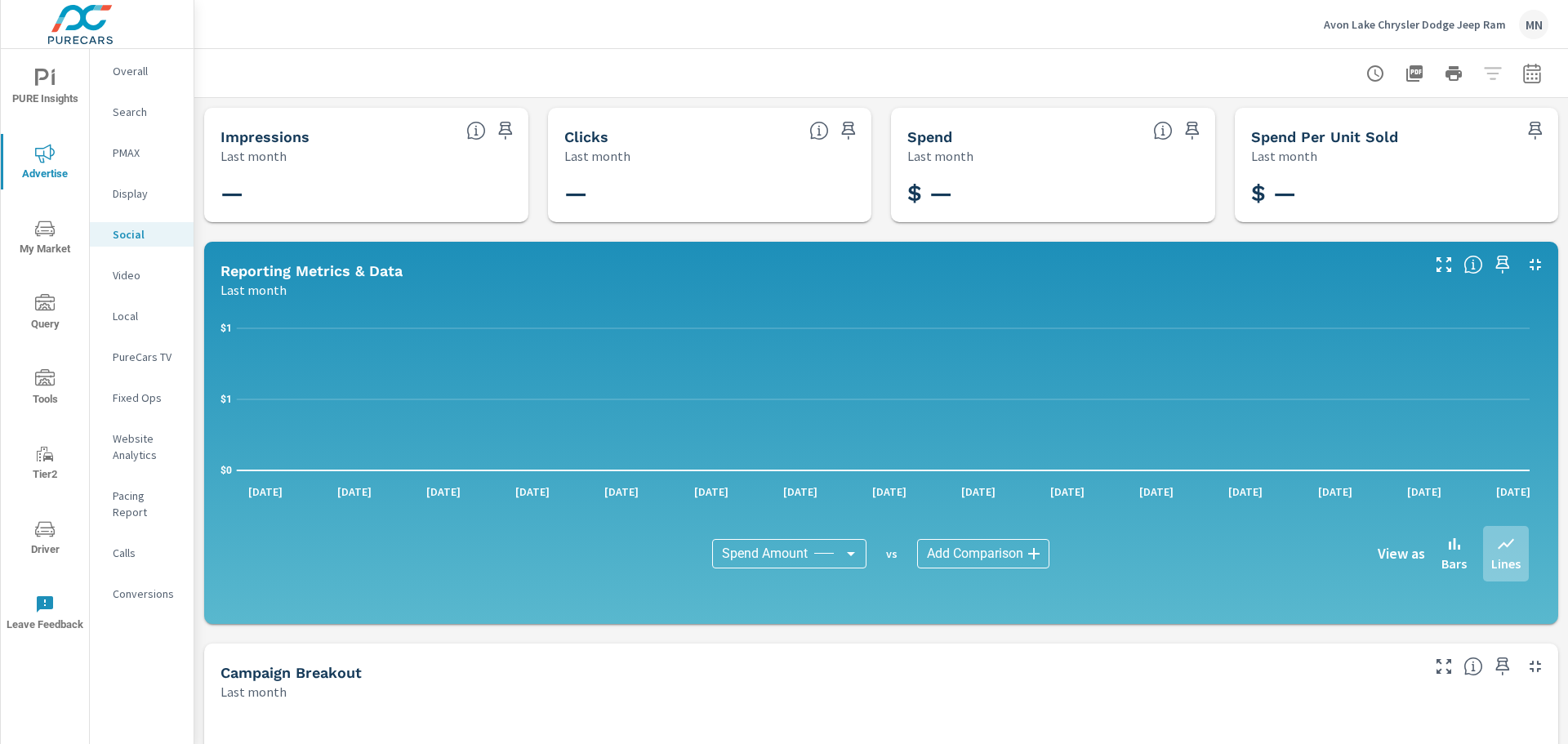
click at [140, 194] on p "Display" at bounding box center [147, 193] width 68 height 16
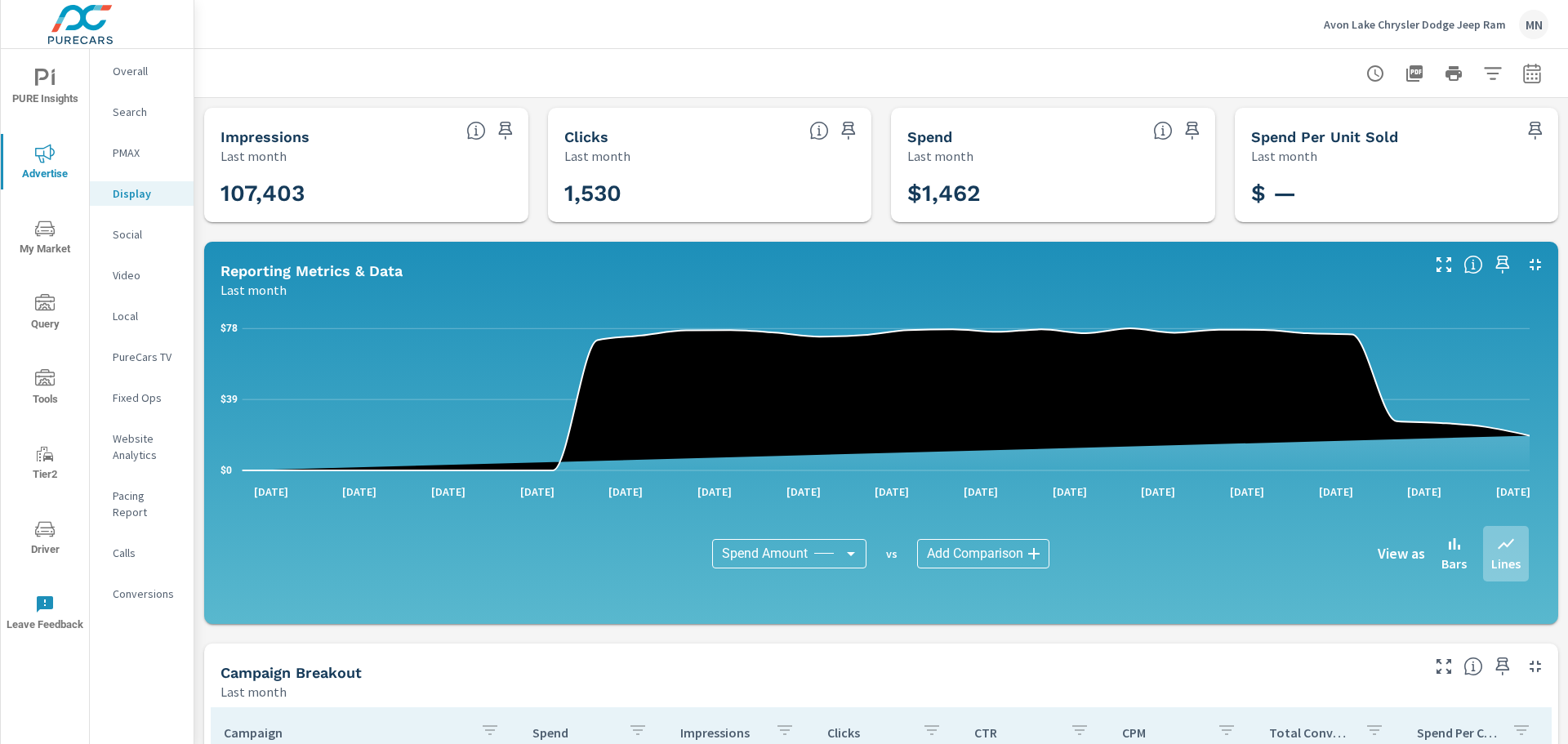
click at [131, 153] on p "PMAX" at bounding box center [147, 153] width 68 height 16
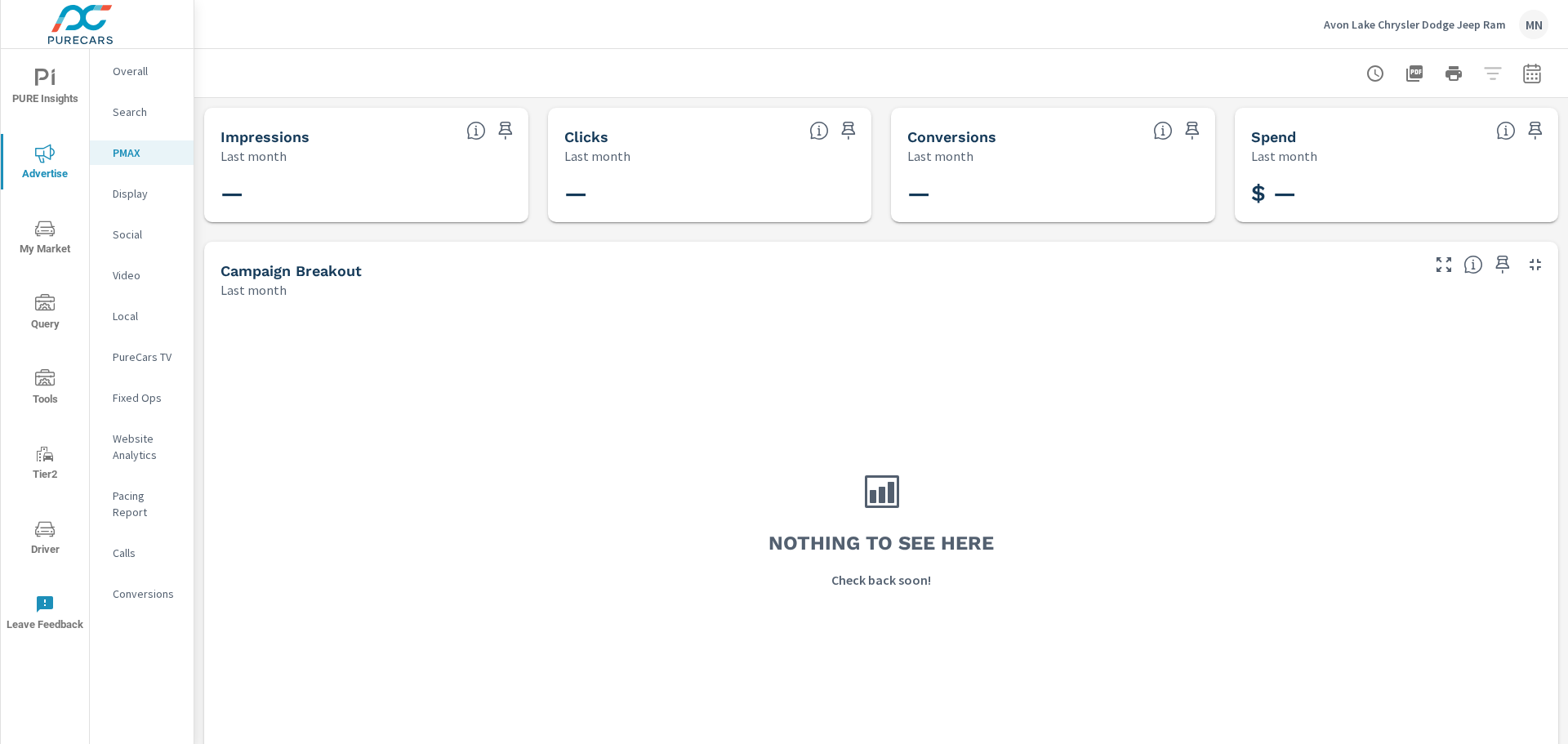
click at [130, 115] on p "Search" at bounding box center [147, 111] width 68 height 16
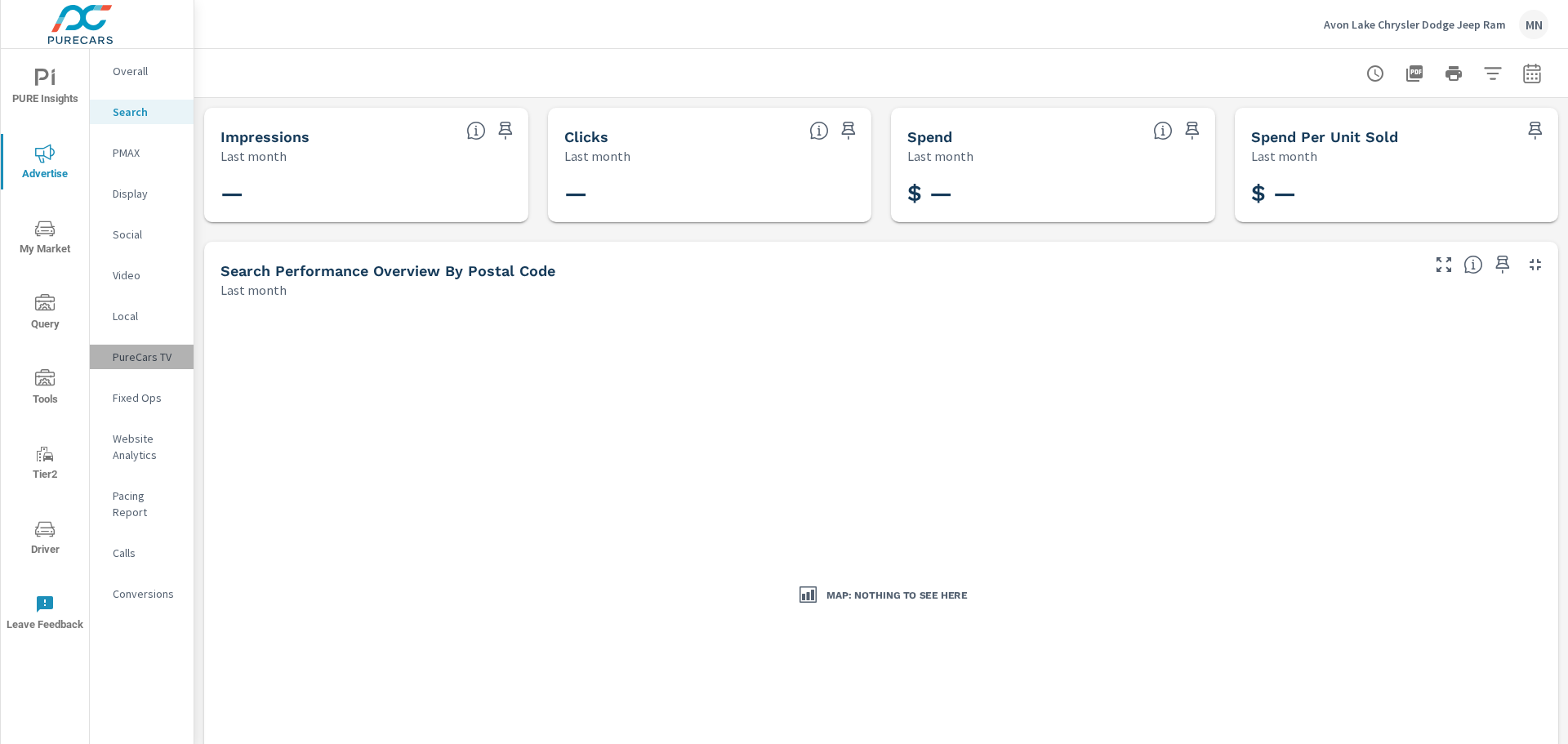
click at [135, 364] on p "PureCars TV" at bounding box center [147, 357] width 68 height 16
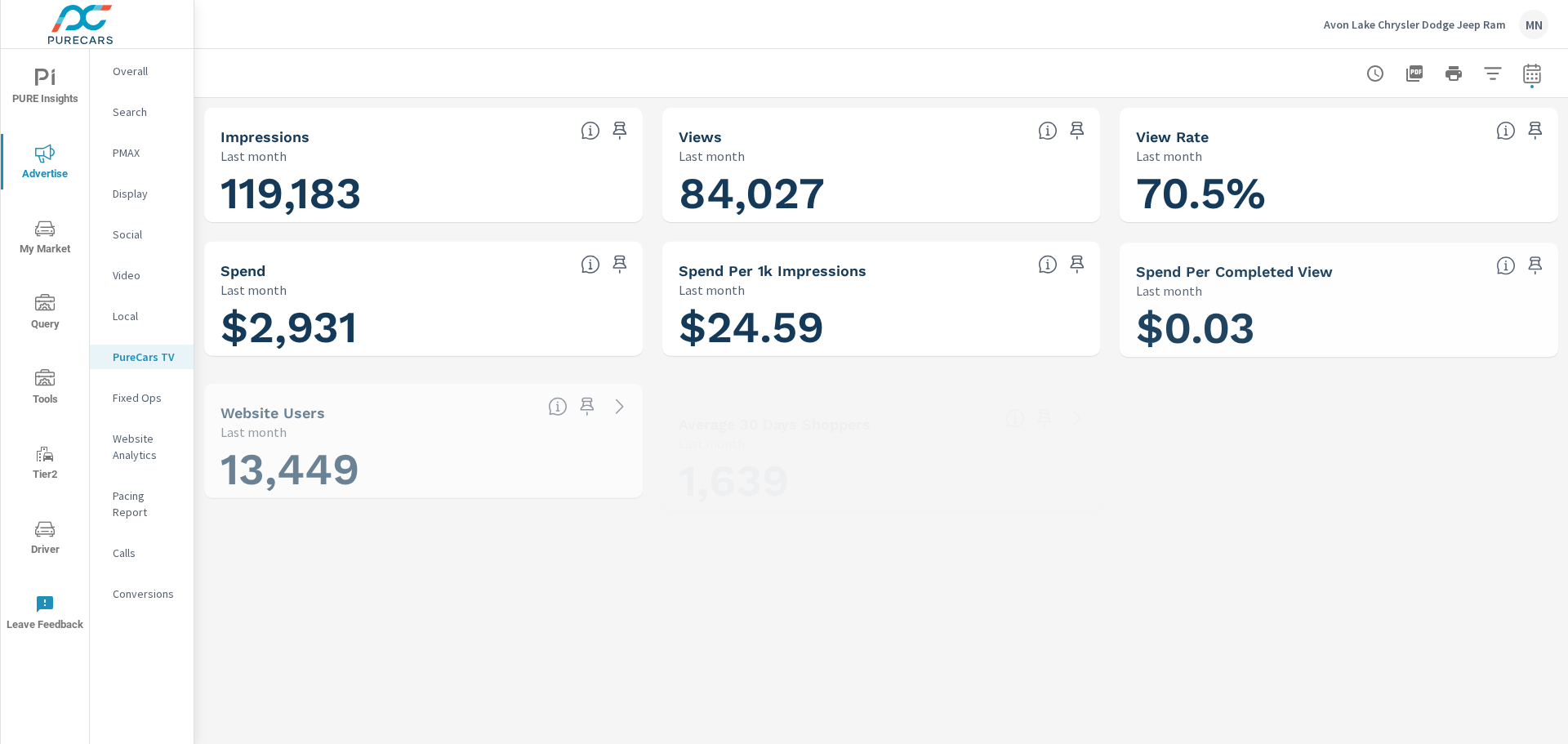
click at [1382, 23] on p "Avon Lake Chrysler Dodge Jeep Ram" at bounding box center [1415, 24] width 182 height 14
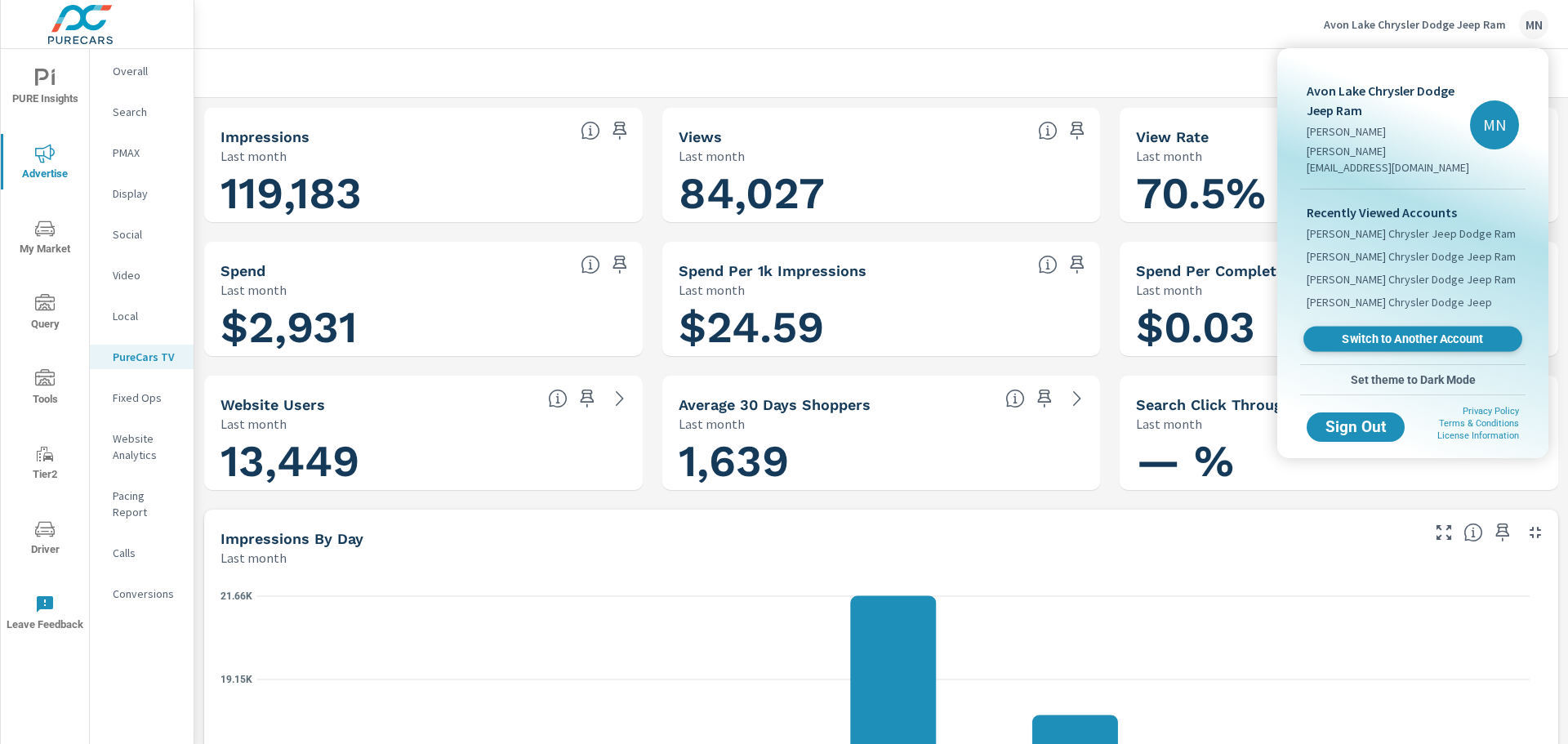
click at [1378, 331] on span "Switch to Another Account" at bounding box center [1412, 339] width 200 height 15
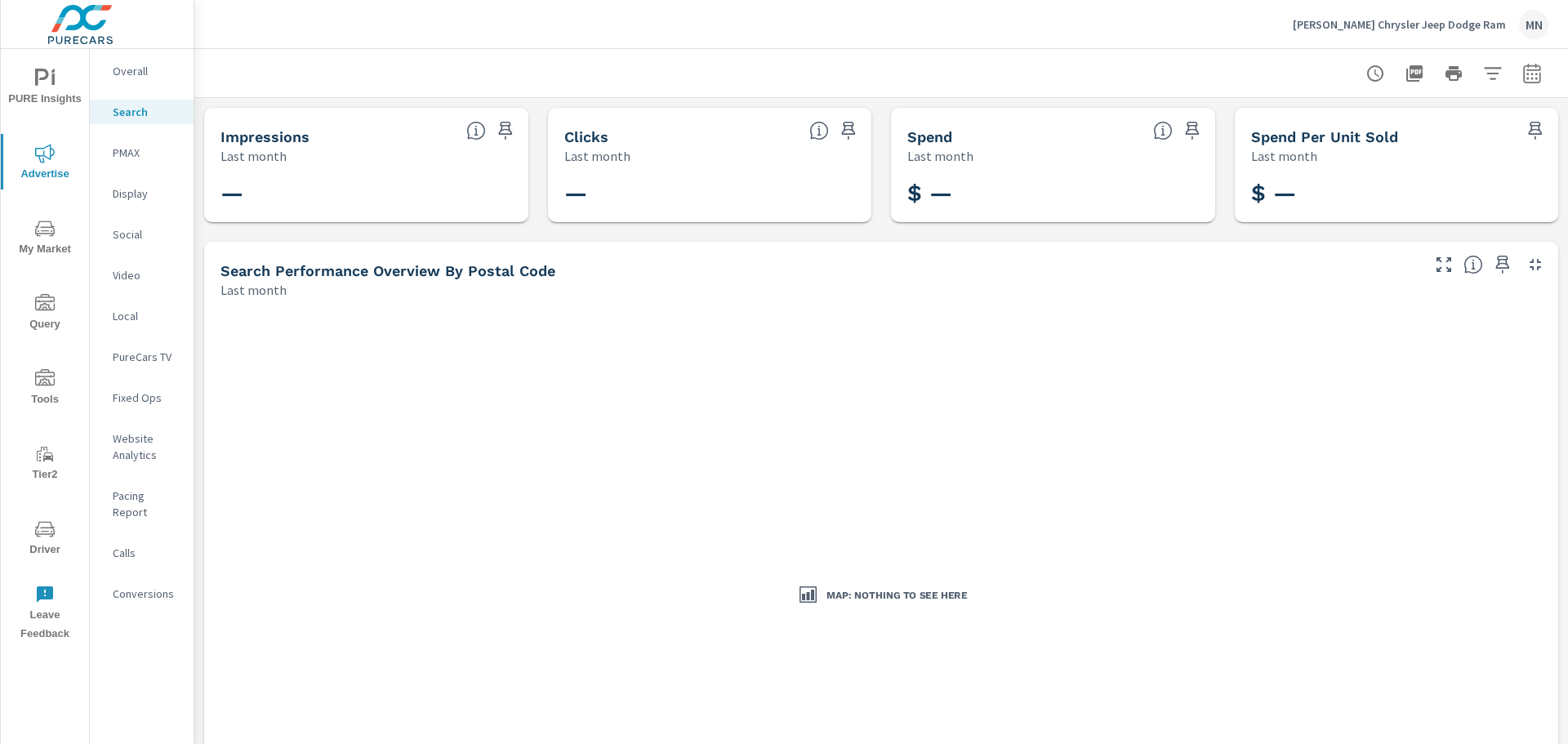
click at [148, 351] on p "PureCars TV" at bounding box center [147, 357] width 68 height 16
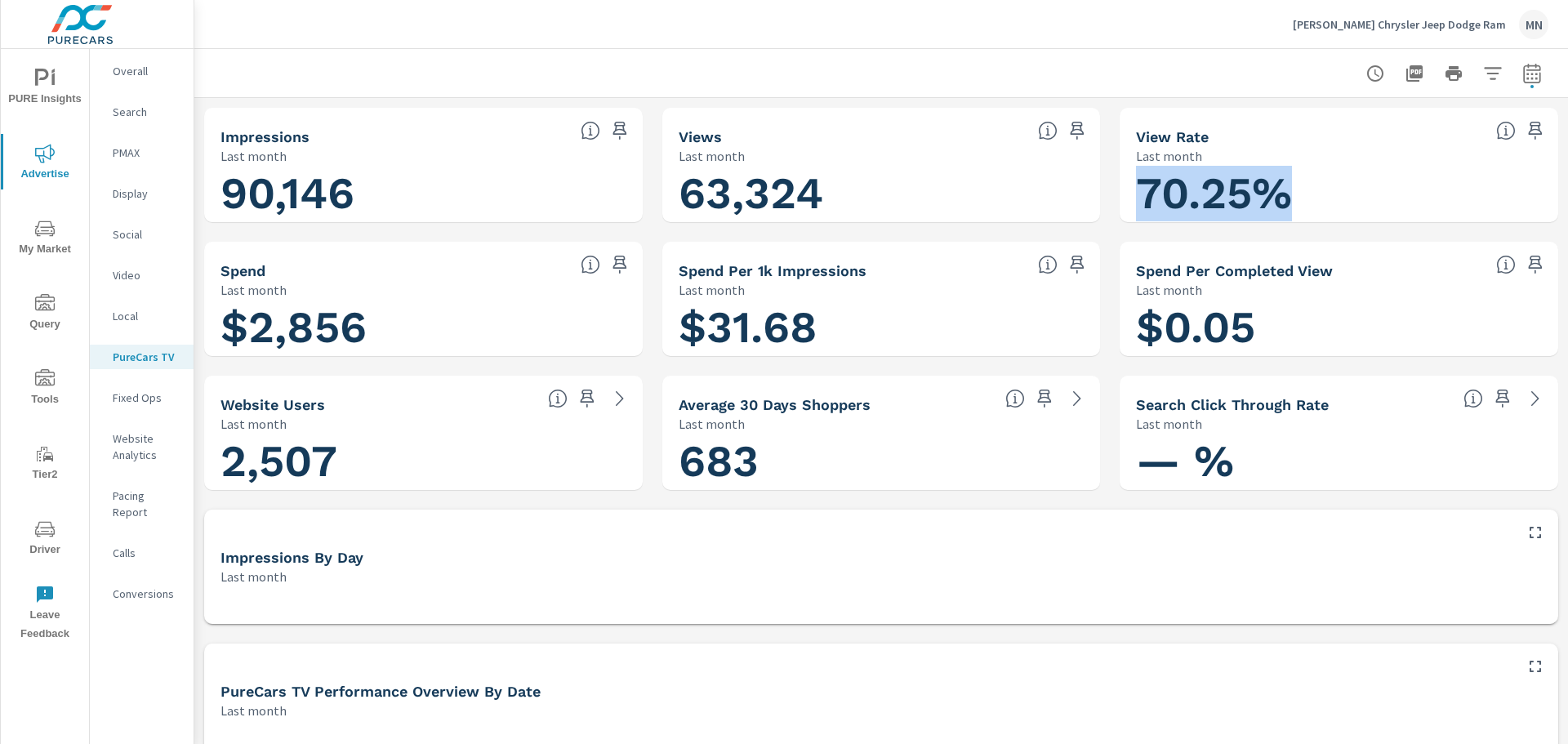
drag, startPoint x: 1299, startPoint y: 192, endPoint x: 1123, endPoint y: 125, distance: 188.3
click at [1123, 125] on div "View Rate Last month 70.25%" at bounding box center [1339, 164] width 439 height 114
copy h1 "70.25%"
click at [321, 90] on div at bounding box center [881, 73] width 1334 height 48
